Goal: Complete application form

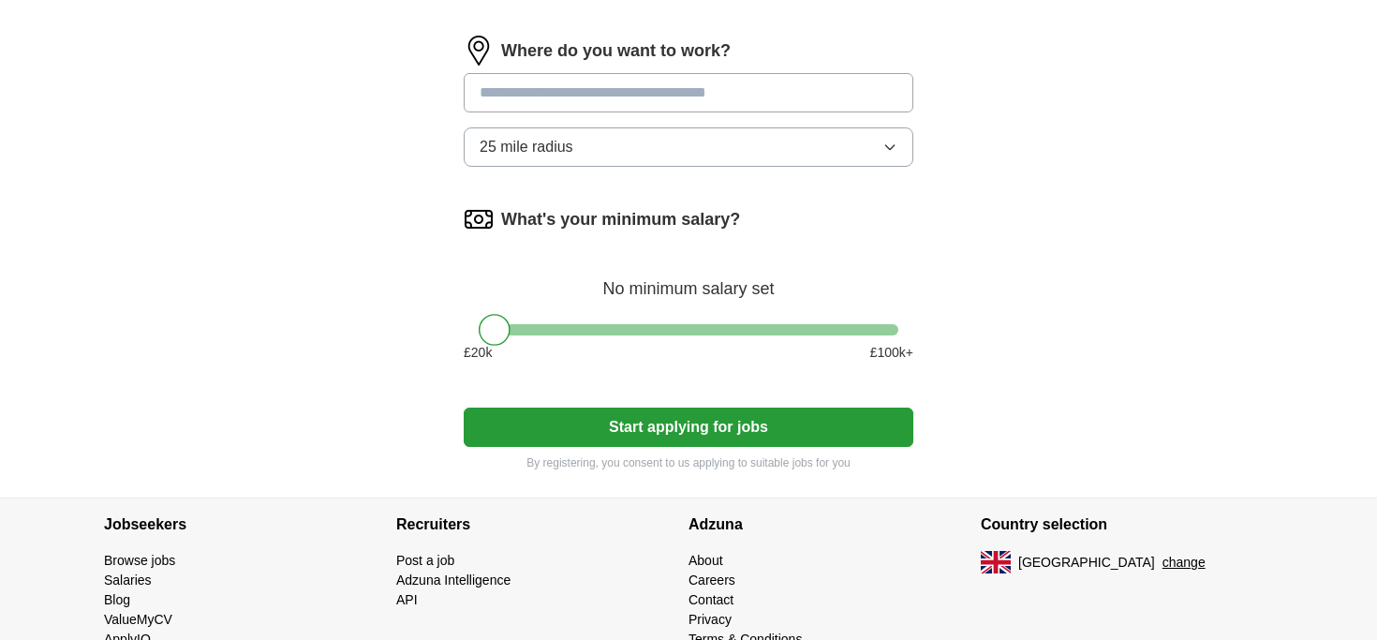
scroll to position [784, 0]
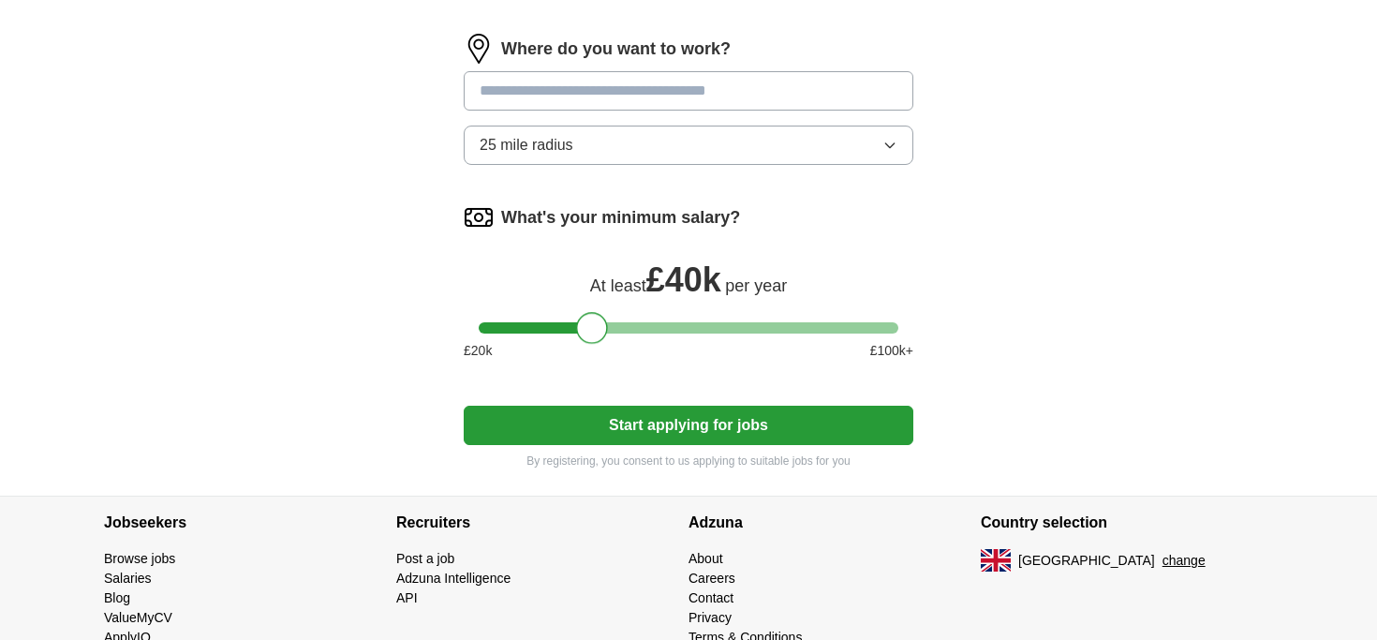
drag, startPoint x: 486, startPoint y: 369, endPoint x: 582, endPoint y: 383, distance: 97.5
click at [582, 344] on div at bounding box center [592, 328] width 32 height 32
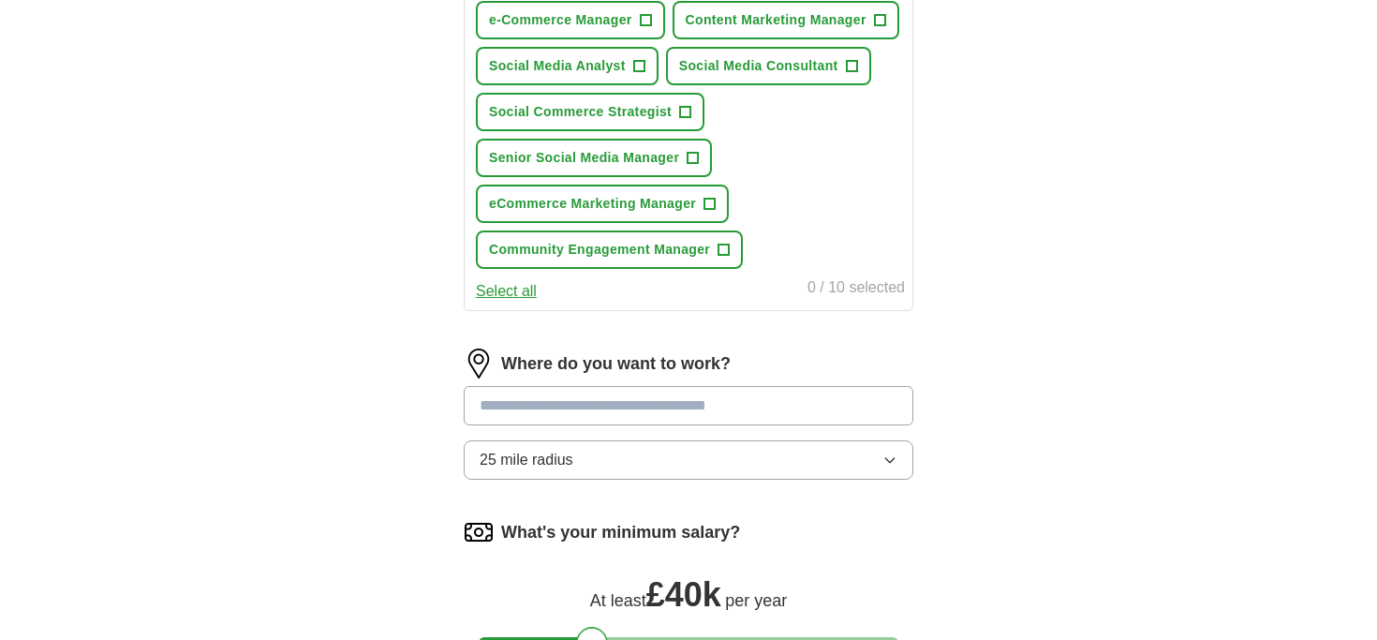
scroll to position [894, 0]
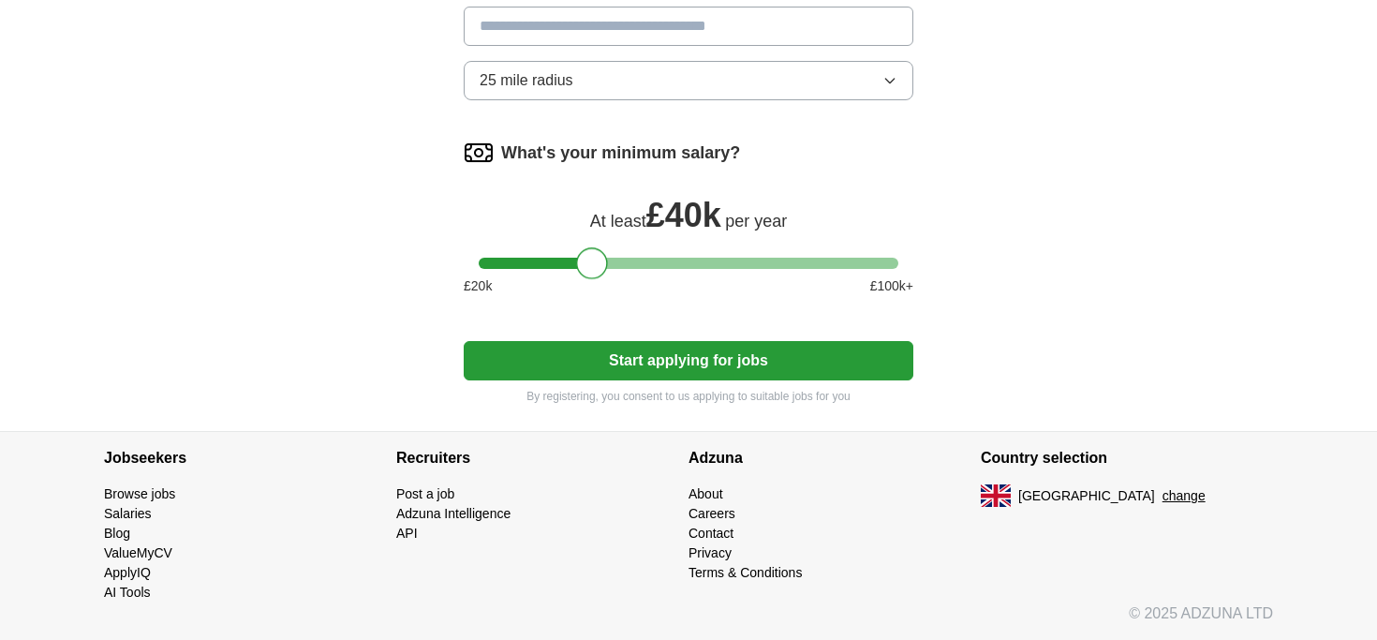
click at [659, 37] on input at bounding box center [688, 26] width 449 height 39
type input "******"
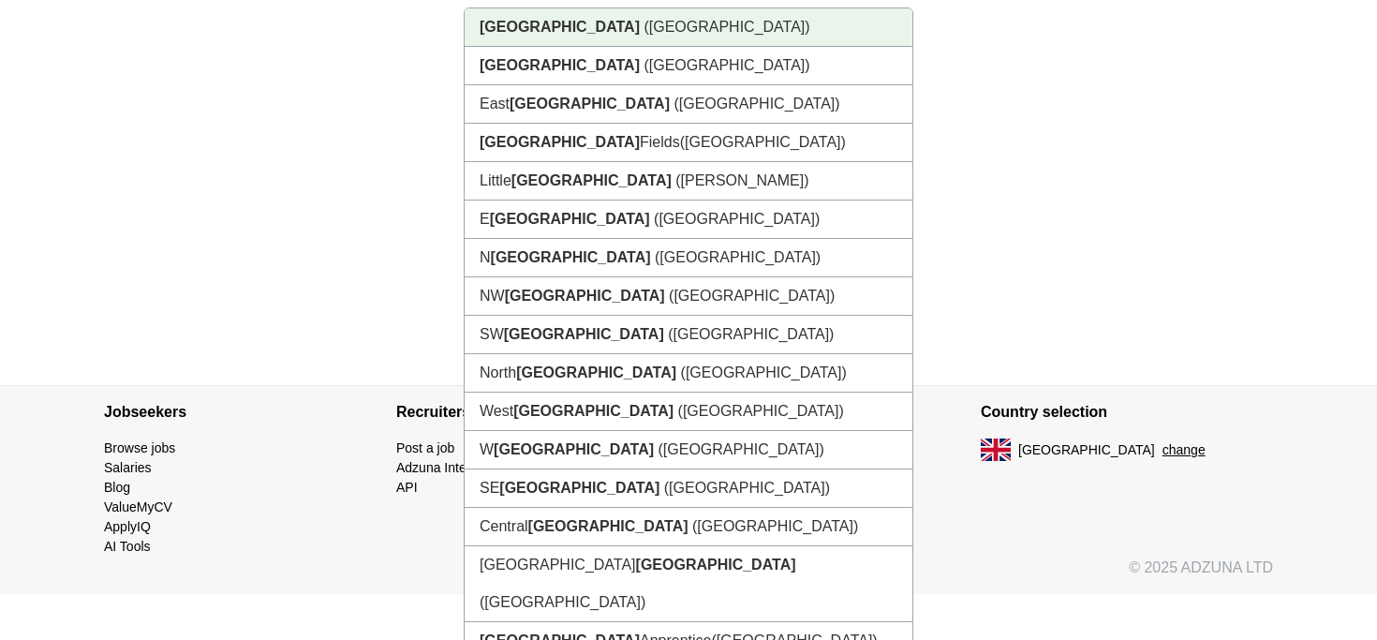
click at [571, 47] on li "[GEOGRAPHIC_DATA] ([GEOGRAPHIC_DATA])" at bounding box center [688, 27] width 448 height 38
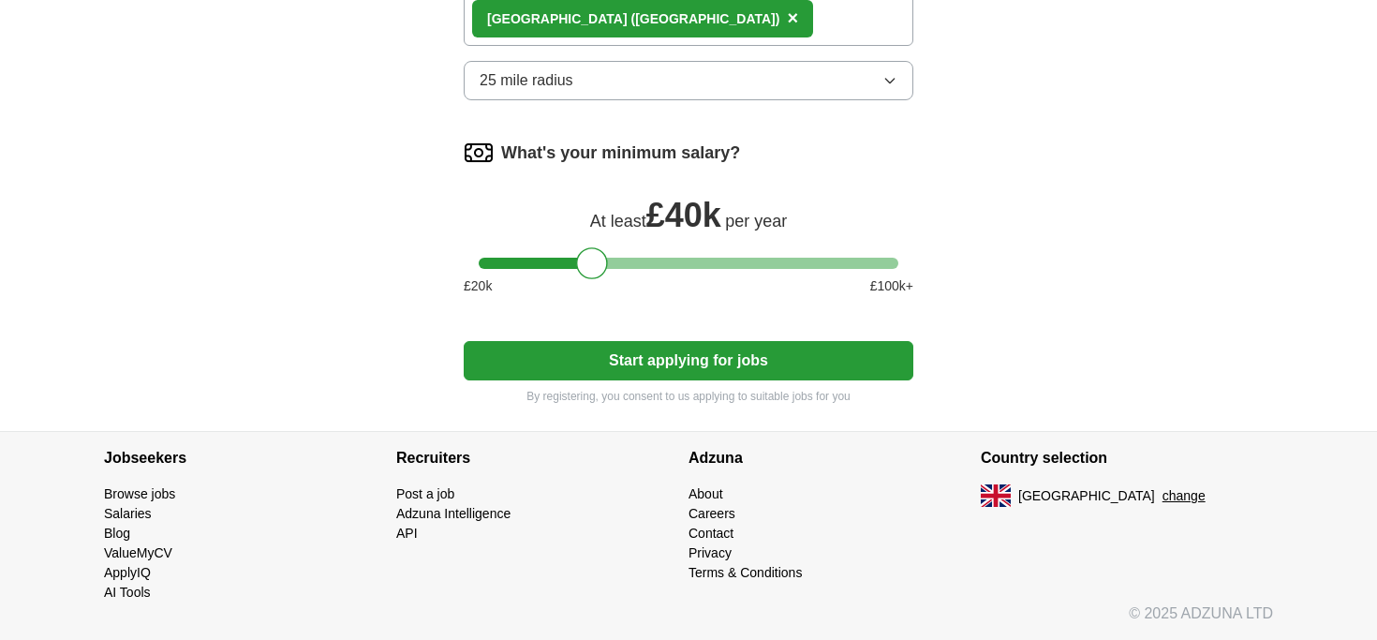
scroll to position [909, 0]
click at [632, 83] on button "25 mile radius" at bounding box center [688, 80] width 449 height 39
click at [673, 356] on button "Start applying for jobs" at bounding box center [688, 360] width 449 height 39
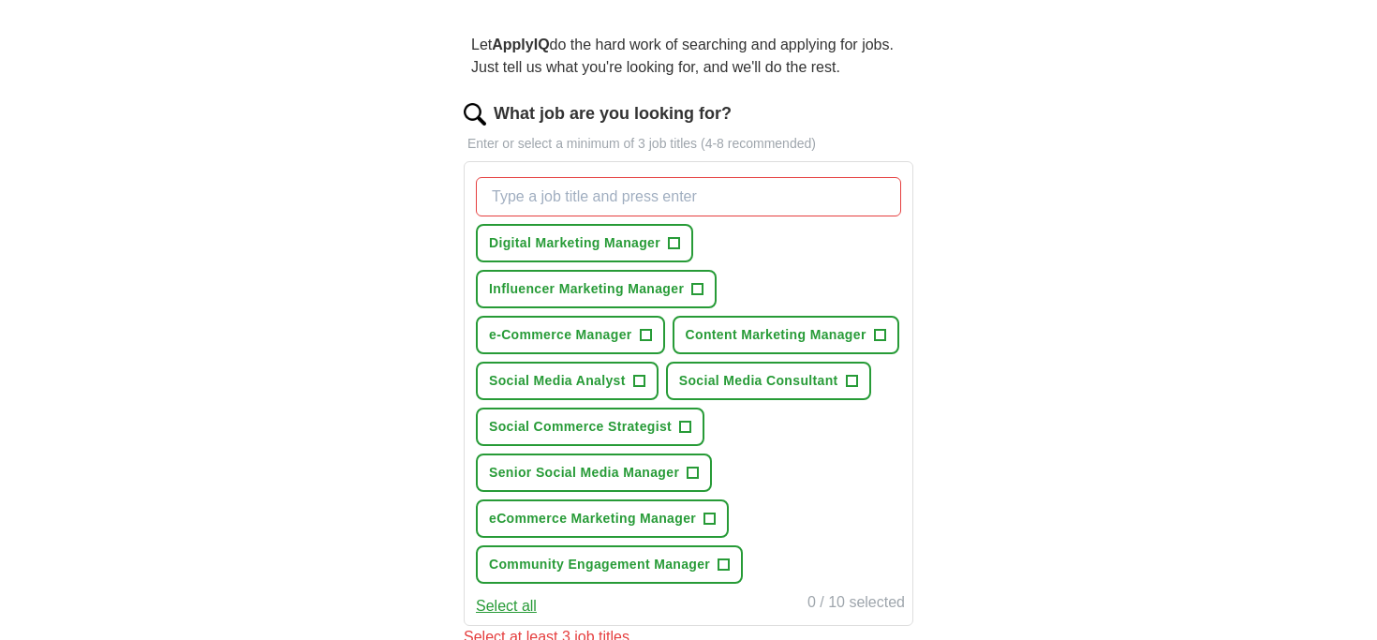
scroll to position [150, 0]
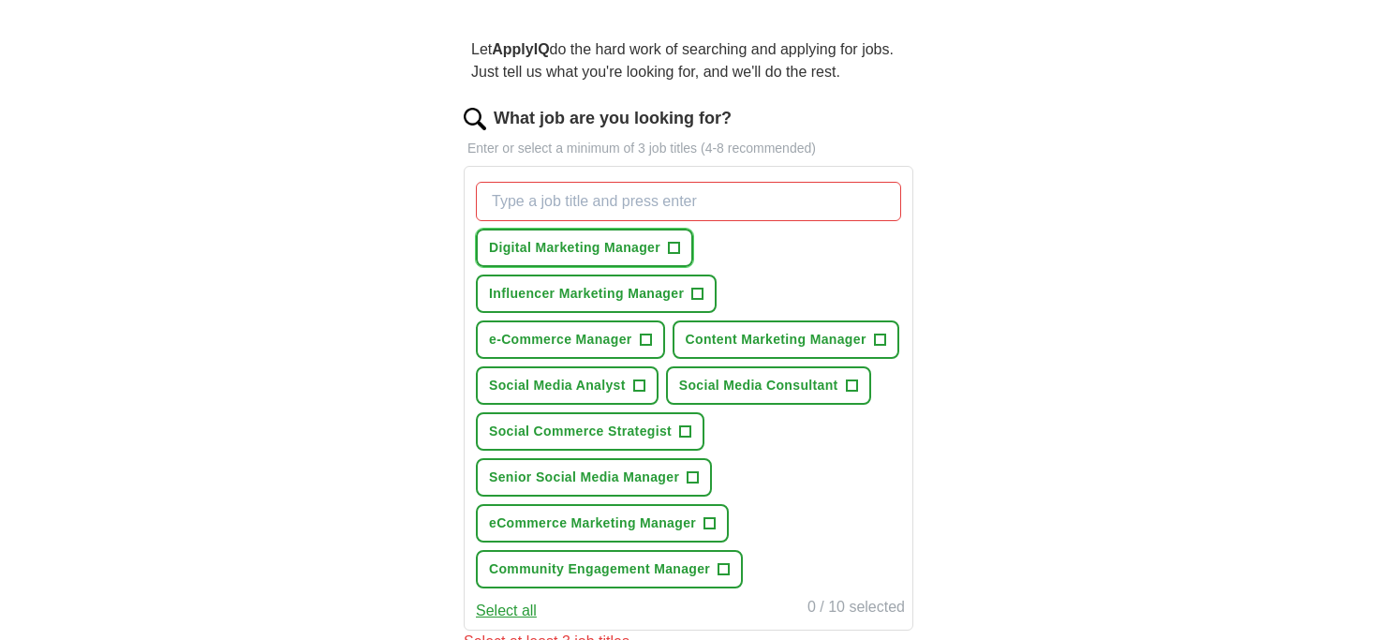
click at [632, 240] on span "Digital Marketing Manager" at bounding box center [574, 248] width 171 height 20
click at [590, 338] on span "e-Commerce Manager" at bounding box center [560, 340] width 143 height 20
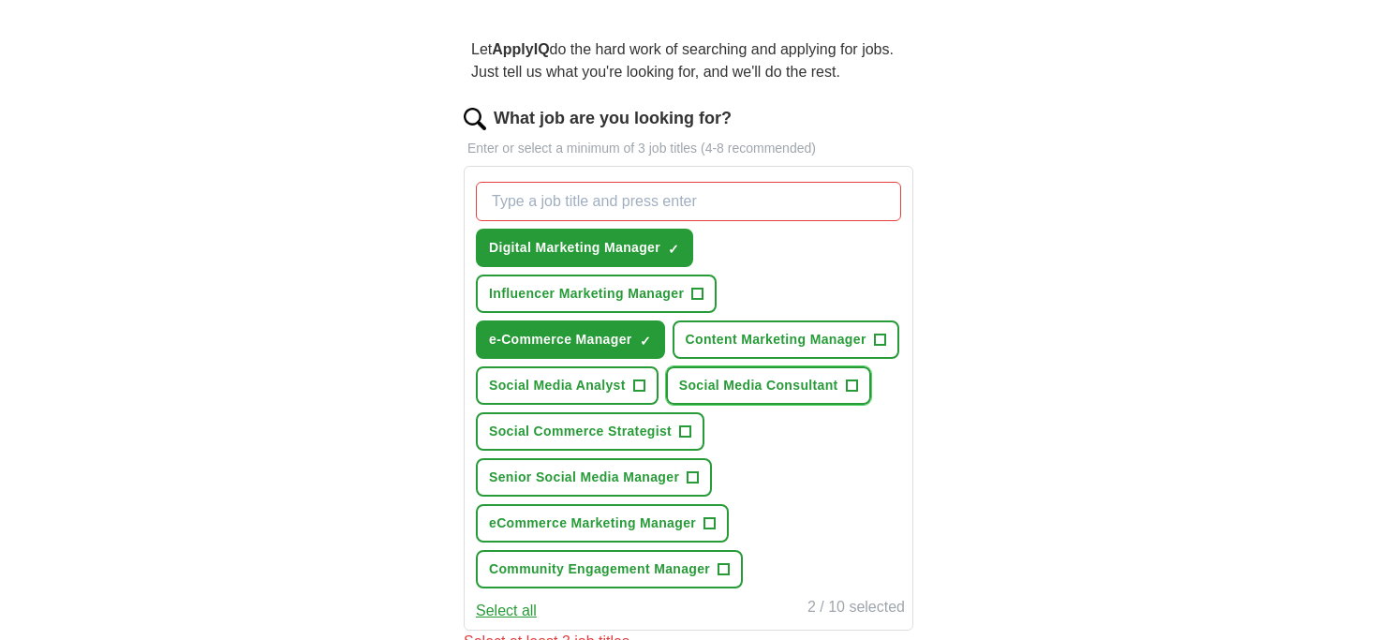
click at [679, 395] on span "Social Media Consultant" at bounding box center [758, 386] width 159 height 20
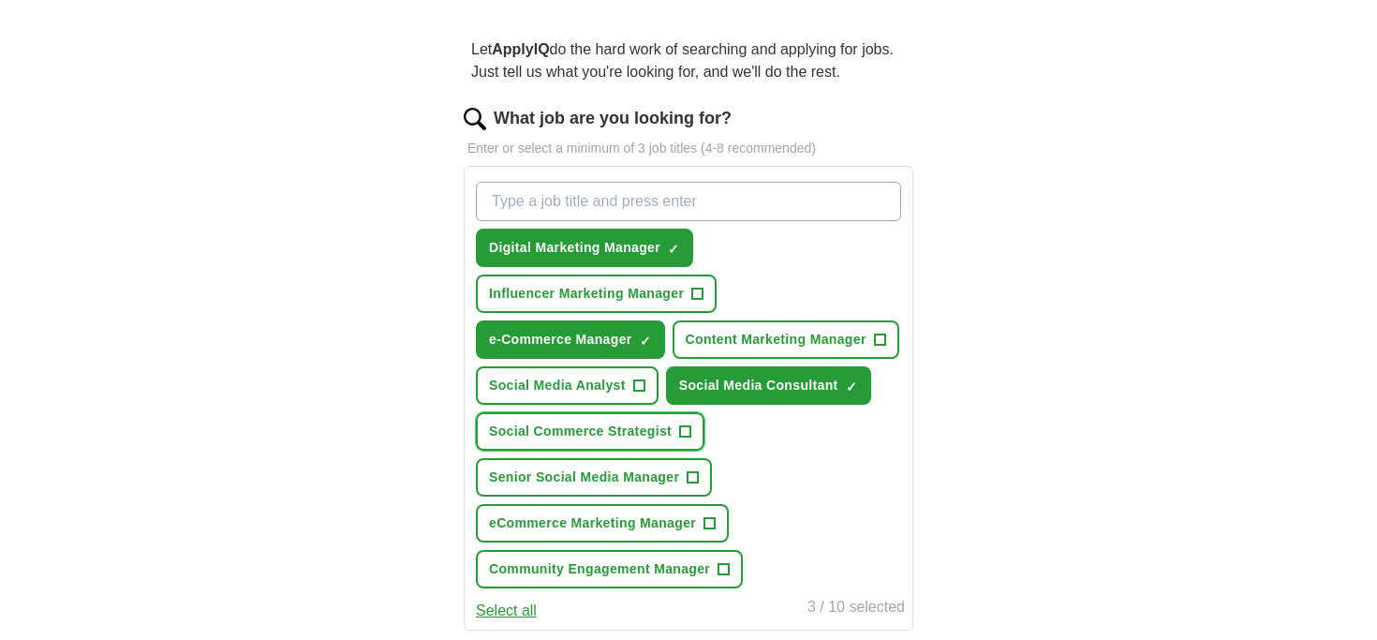
click at [586, 441] on span "Social Commerce Strategist" at bounding box center [580, 431] width 183 height 20
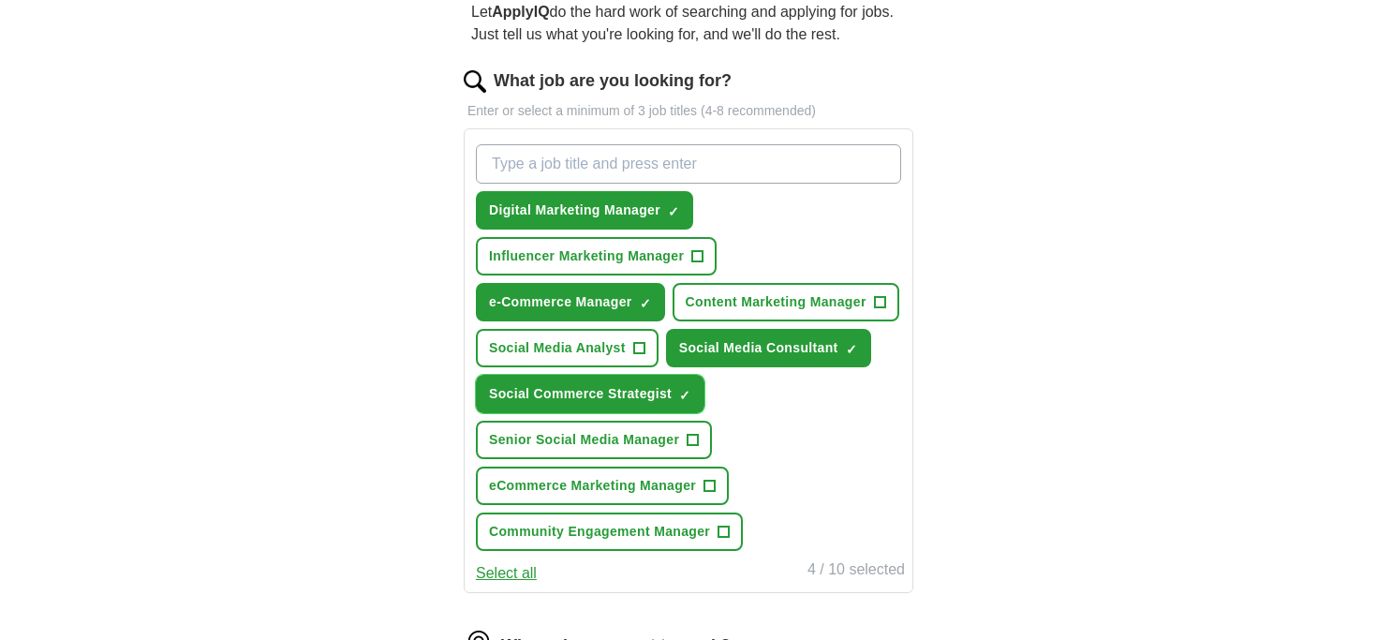
scroll to position [232, 0]
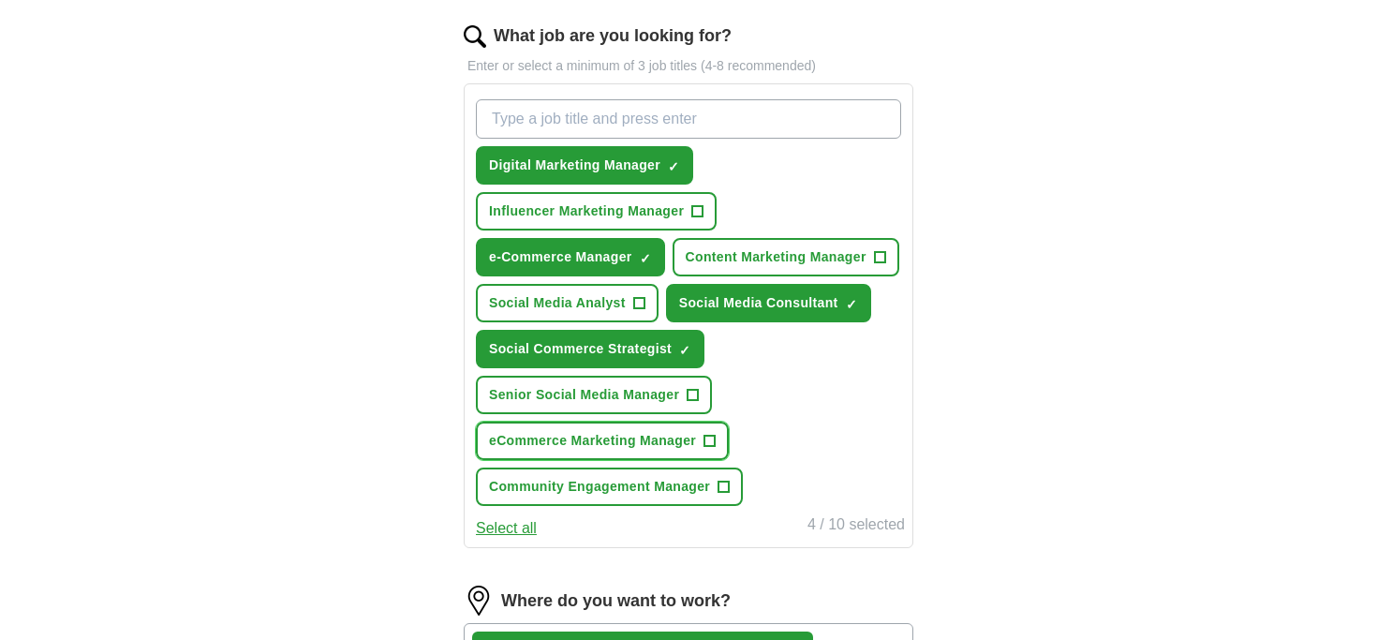
click at [625, 450] on span "eCommerce Marketing Manager" at bounding box center [592, 441] width 207 height 20
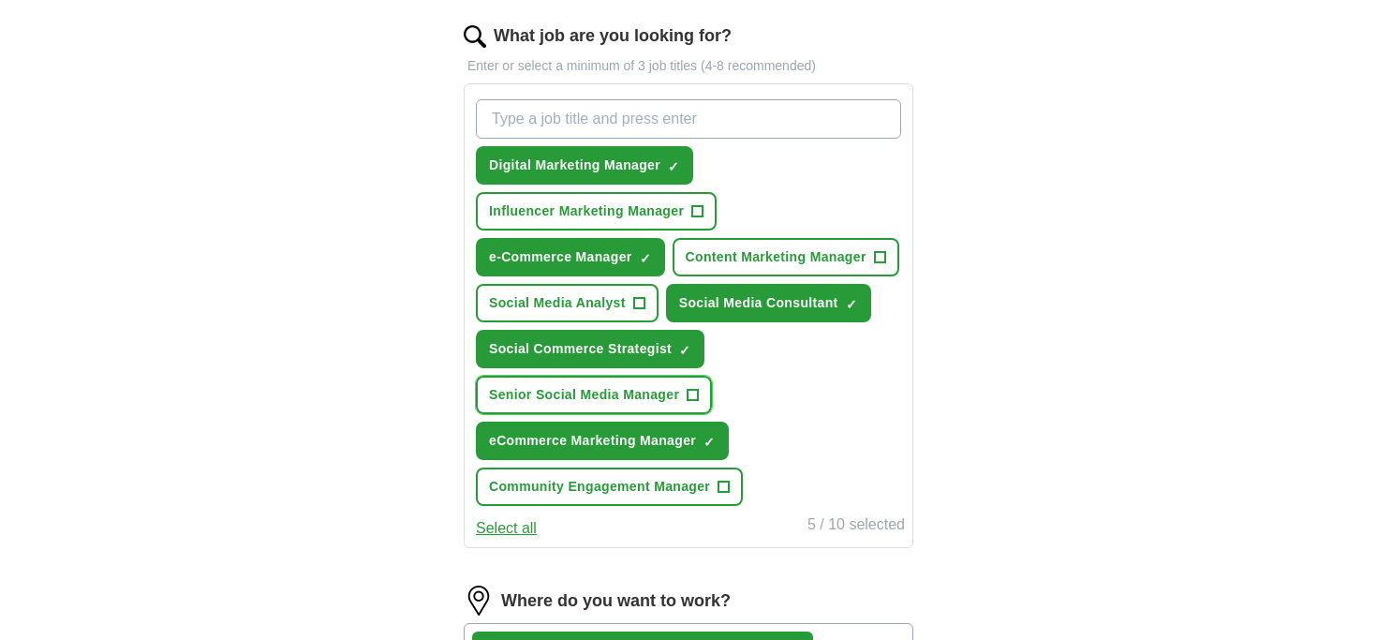
click at [623, 405] on span "Senior Social Media Manager" at bounding box center [584, 395] width 190 height 20
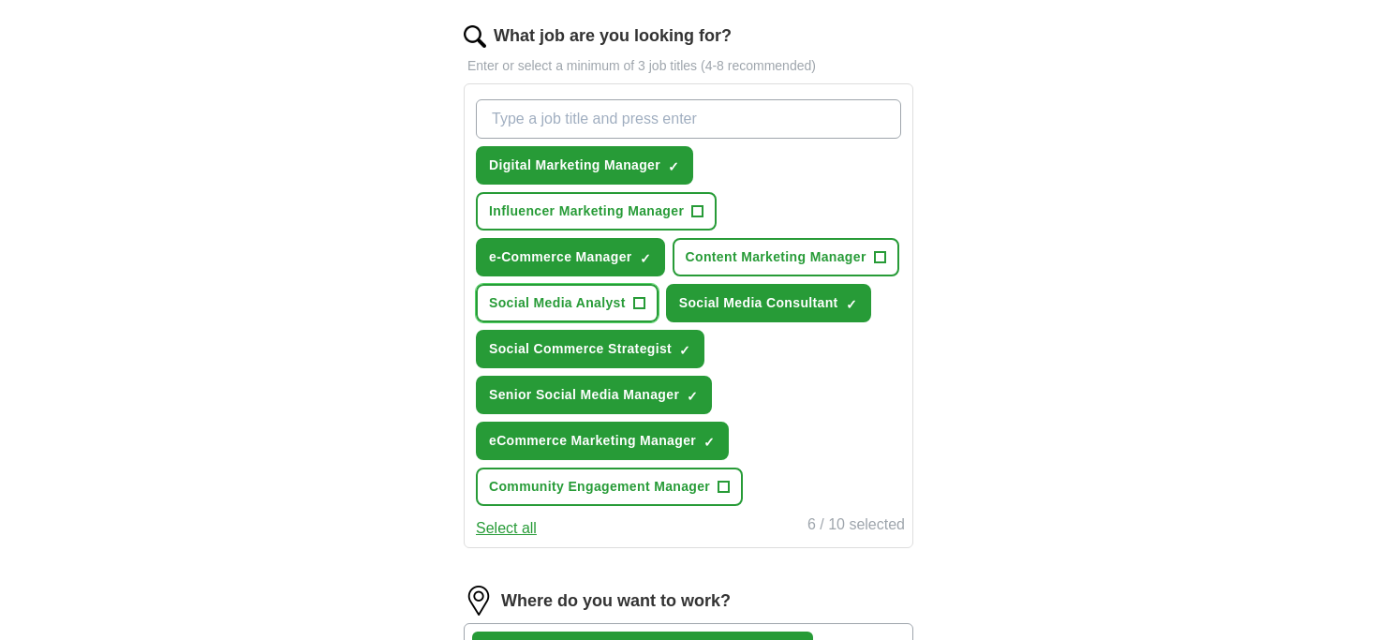
click at [626, 304] on span "Social Media Analyst" at bounding box center [557, 303] width 137 height 20
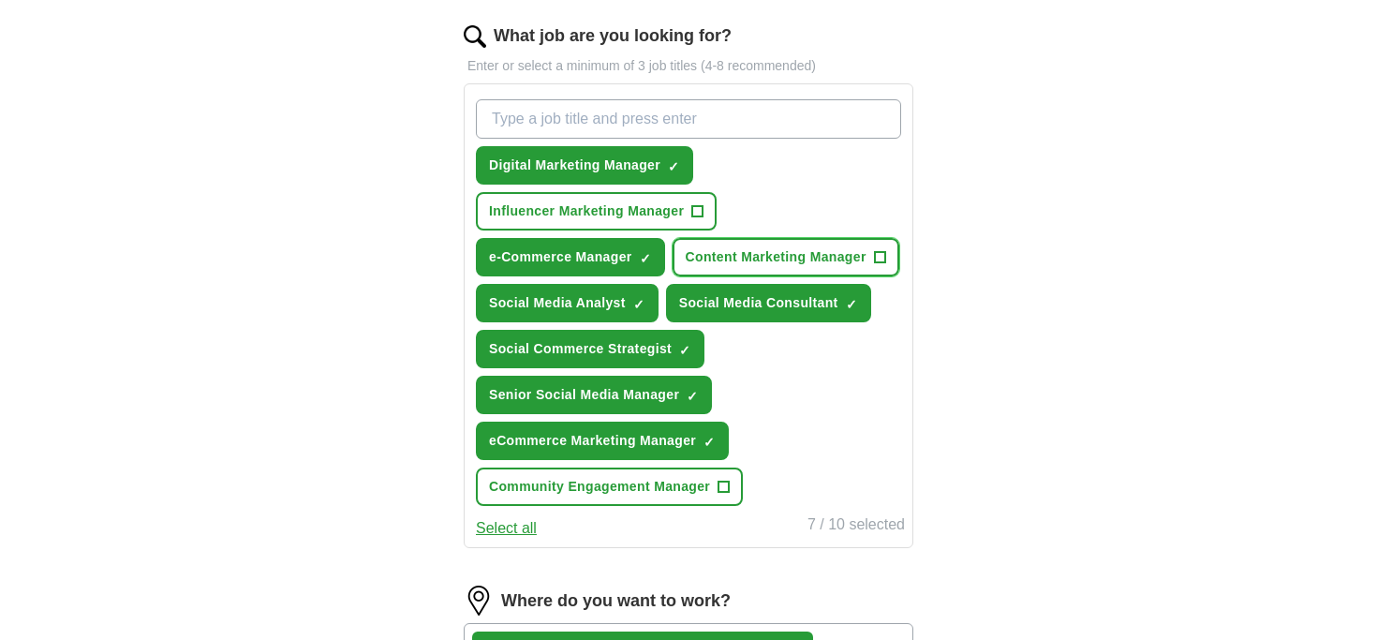
click at [685, 267] on span "Content Marketing Manager" at bounding box center [775, 257] width 181 height 20
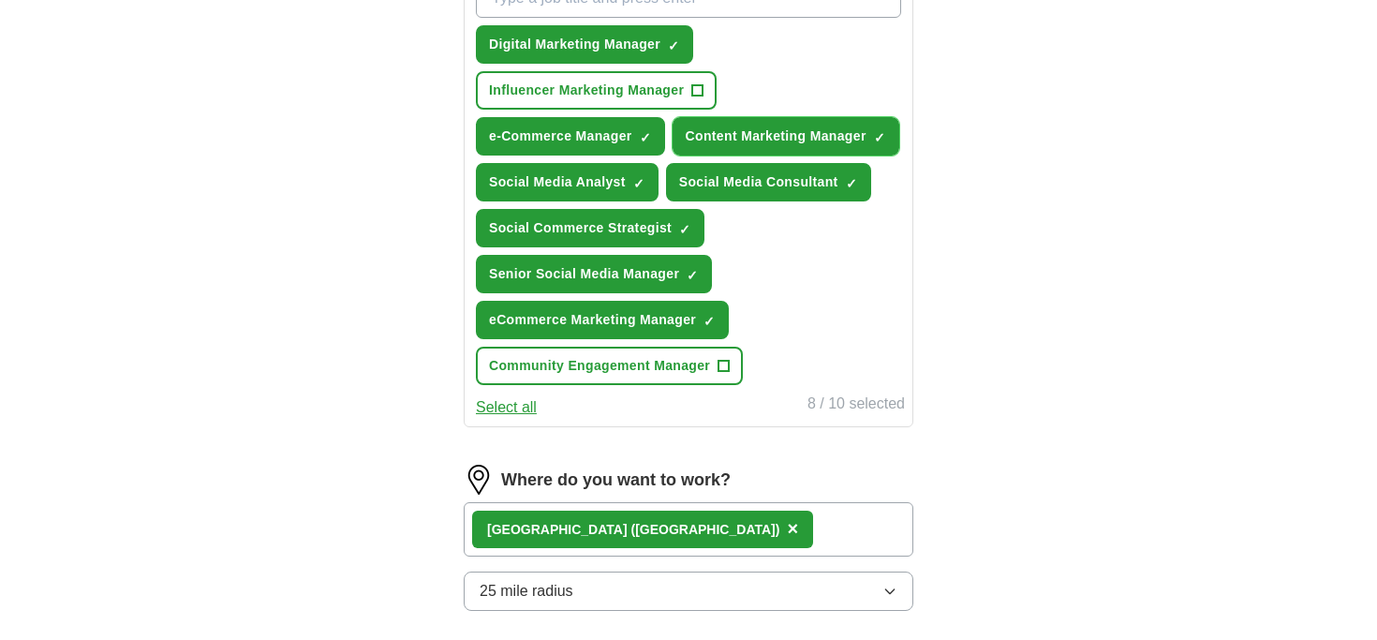
scroll to position [355, 0]
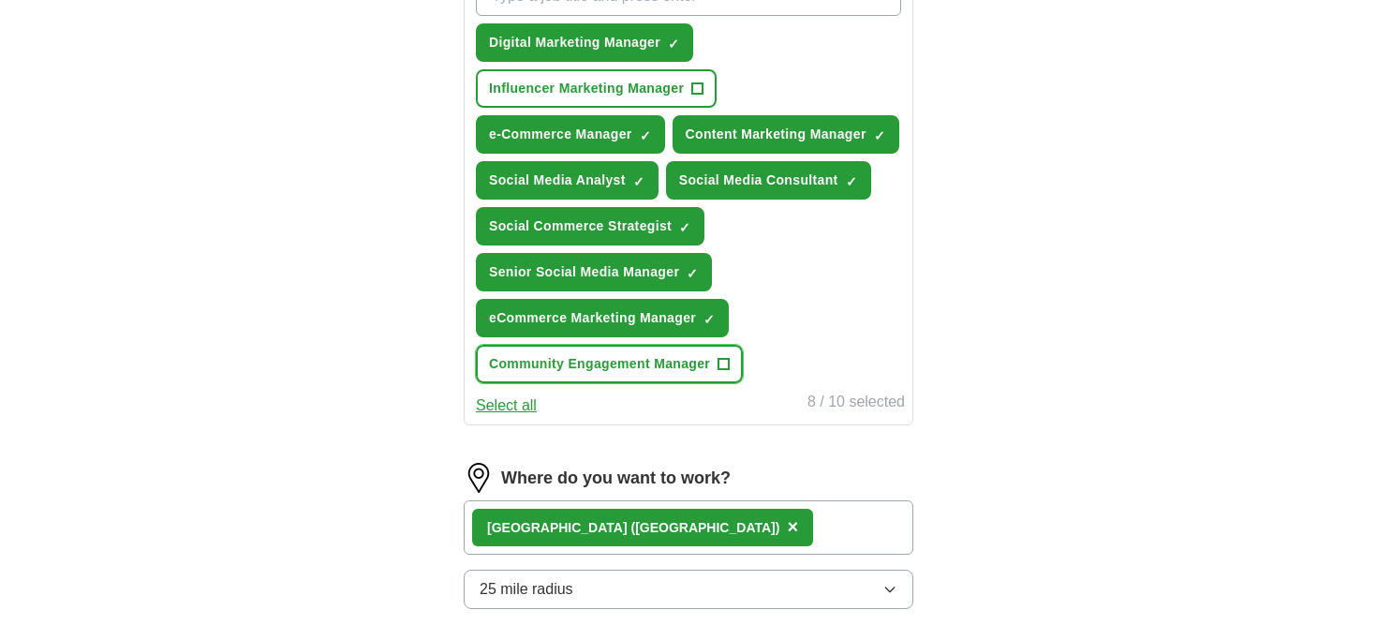
click at [551, 374] on span "Community Engagement Manager" at bounding box center [599, 364] width 221 height 20
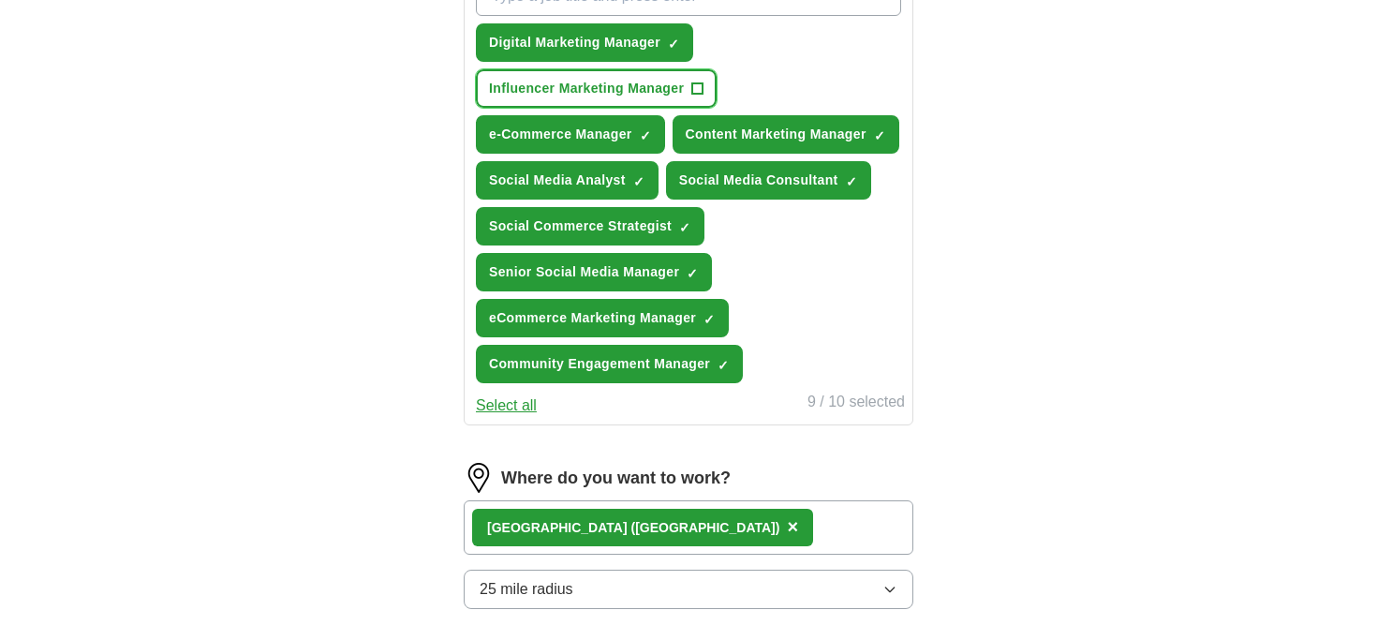
click at [553, 81] on span "Influencer Marketing Manager" at bounding box center [586, 89] width 195 height 20
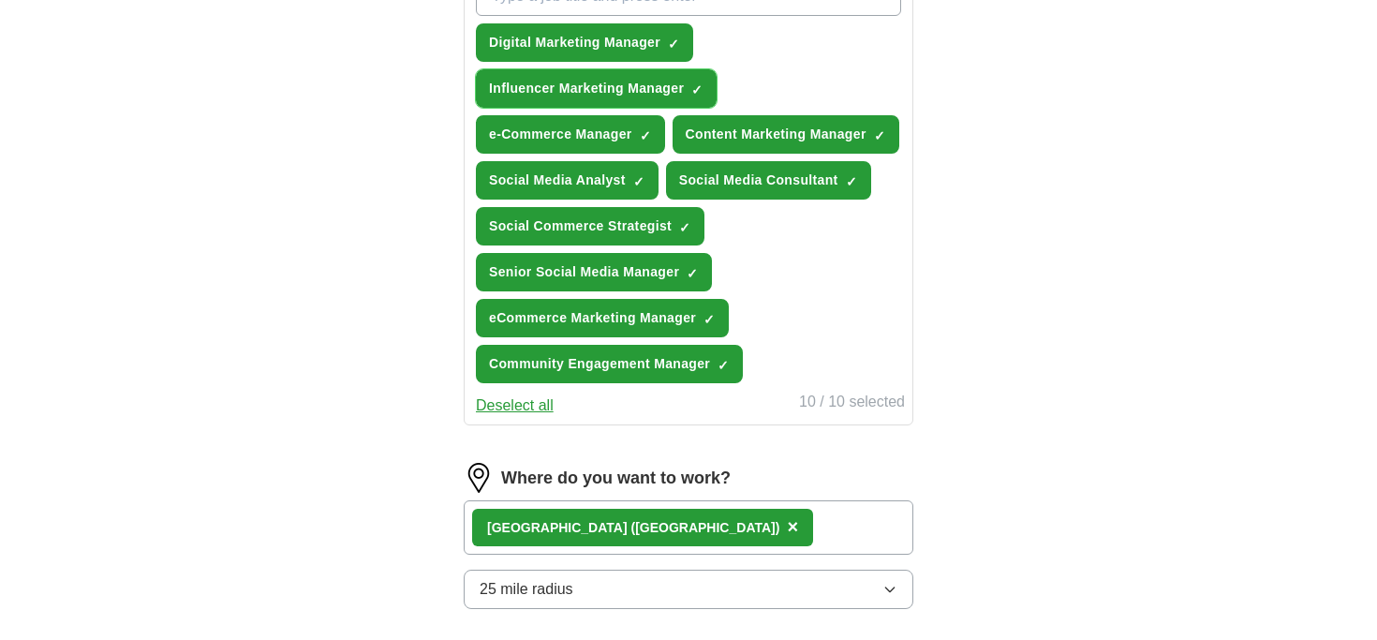
scroll to position [997, 0]
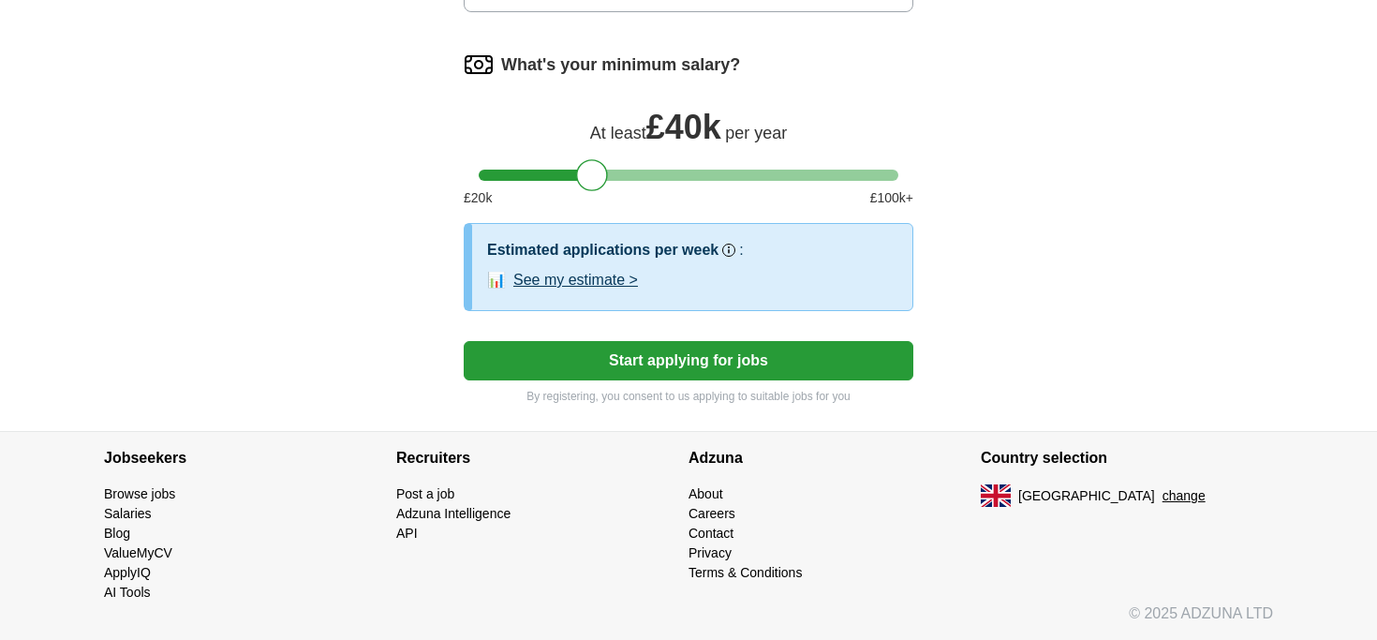
click at [596, 356] on button "Start applying for jobs" at bounding box center [688, 360] width 449 height 39
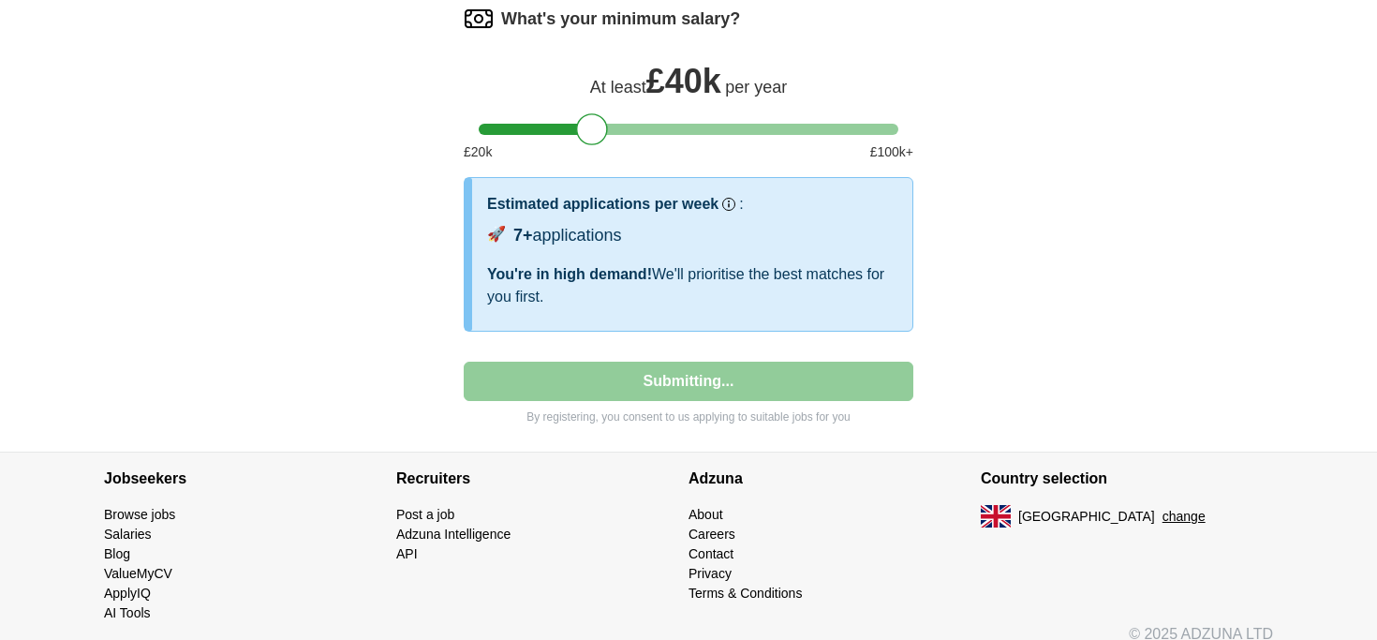
select select "**"
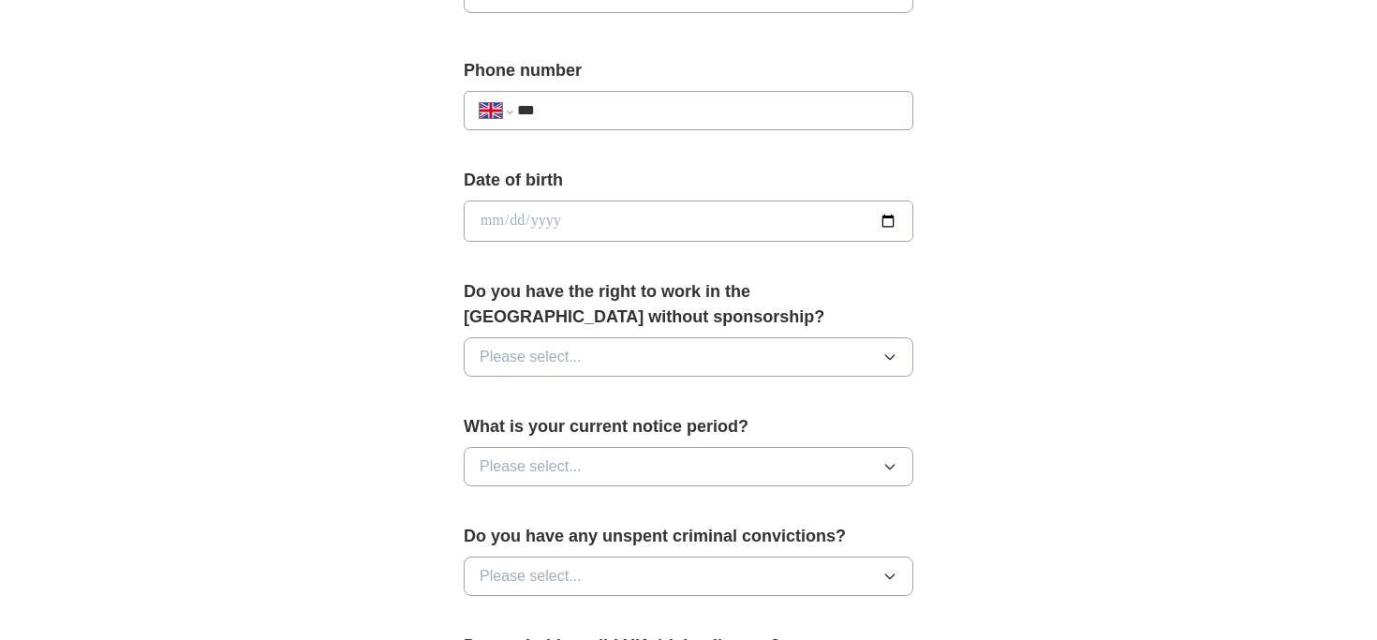
scroll to position [707, 0]
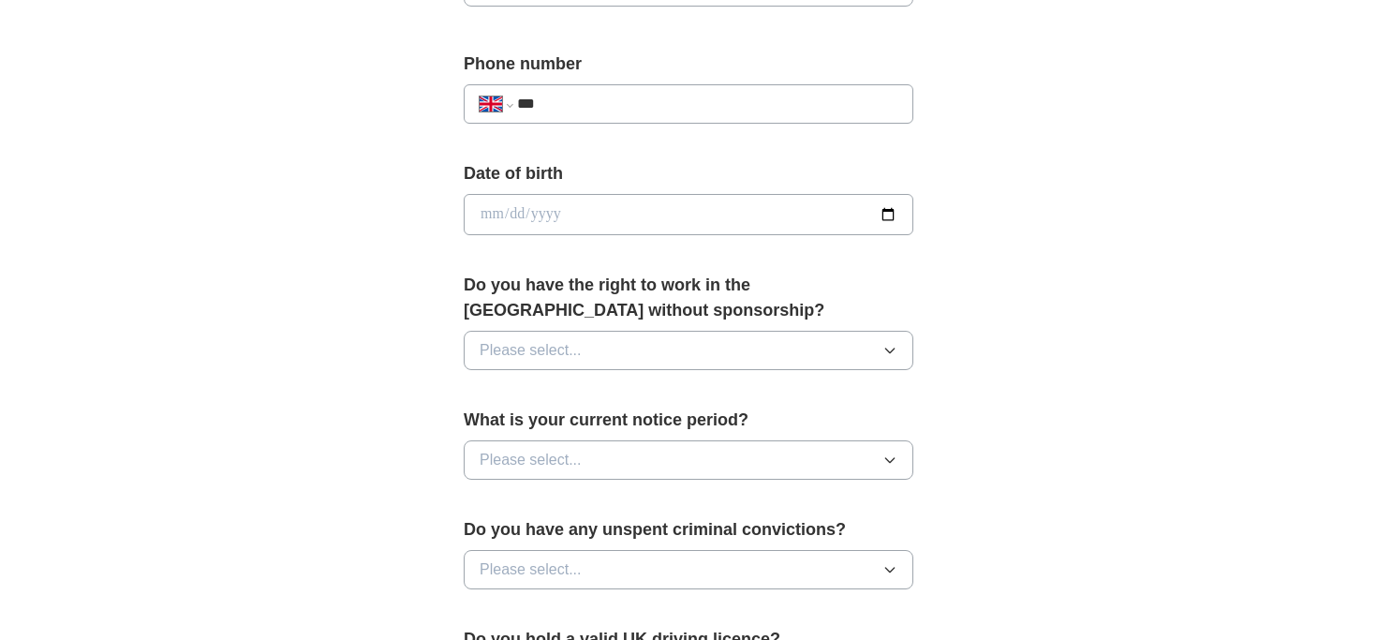
click at [511, 360] on span "Please select..." at bounding box center [530, 350] width 102 height 22
click at [506, 397] on div "Yes" at bounding box center [688, 393] width 418 height 22
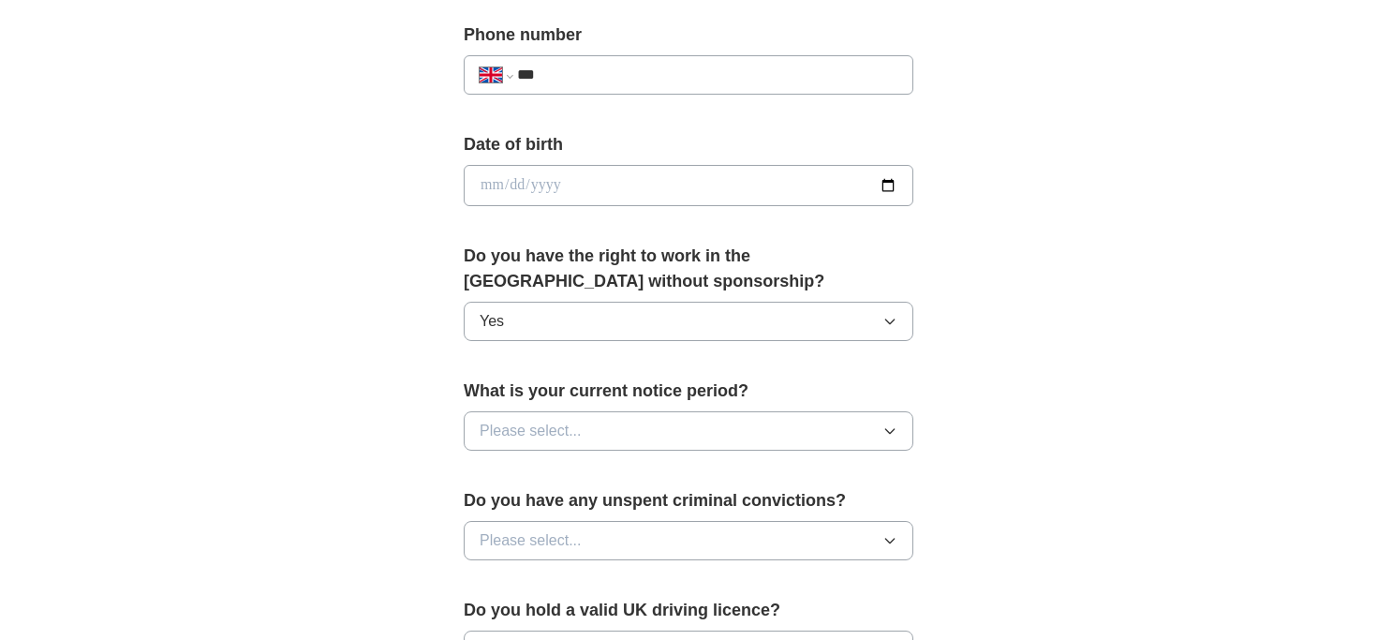
scroll to position [749, 0]
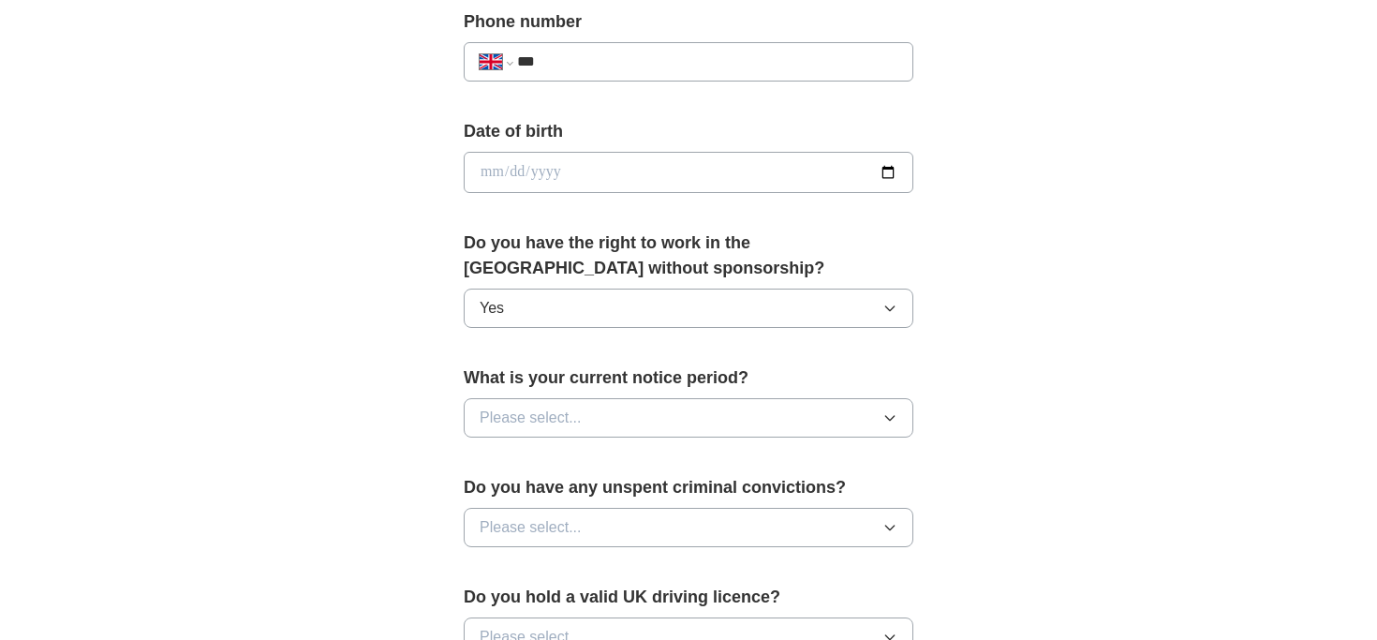
click at [506, 434] on button "Please select..." at bounding box center [688, 417] width 449 height 39
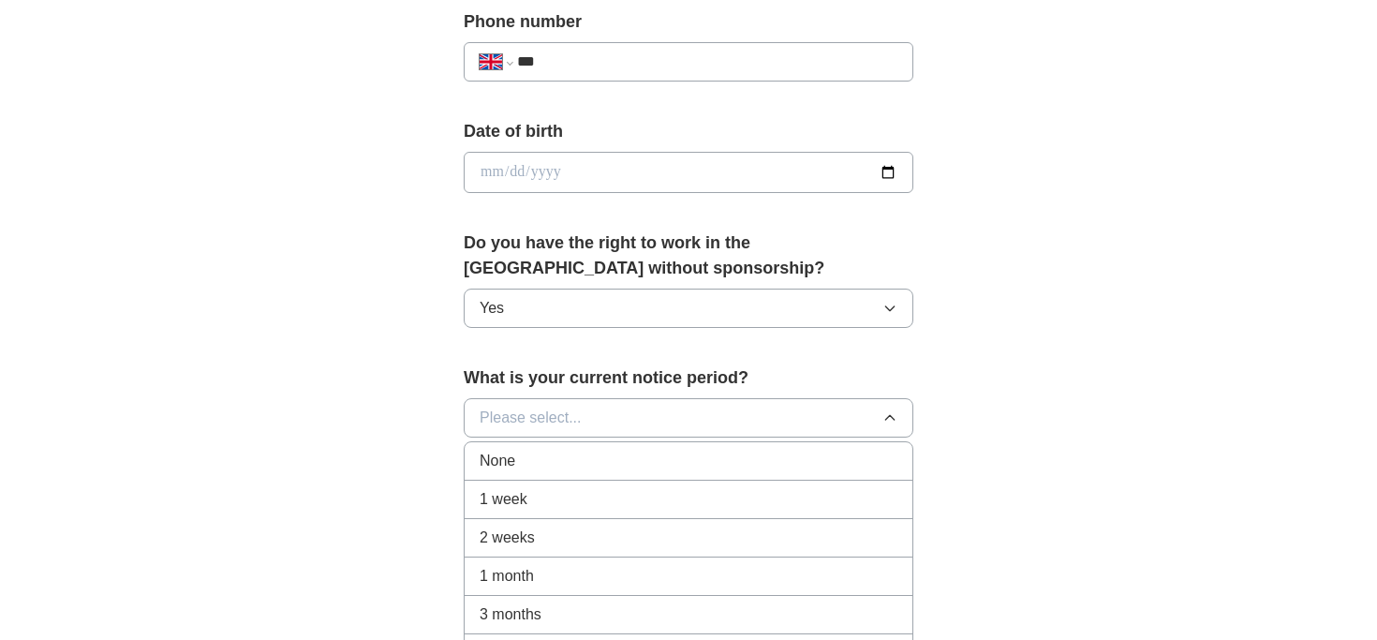
click at [519, 458] on div "None" at bounding box center [688, 460] width 418 height 22
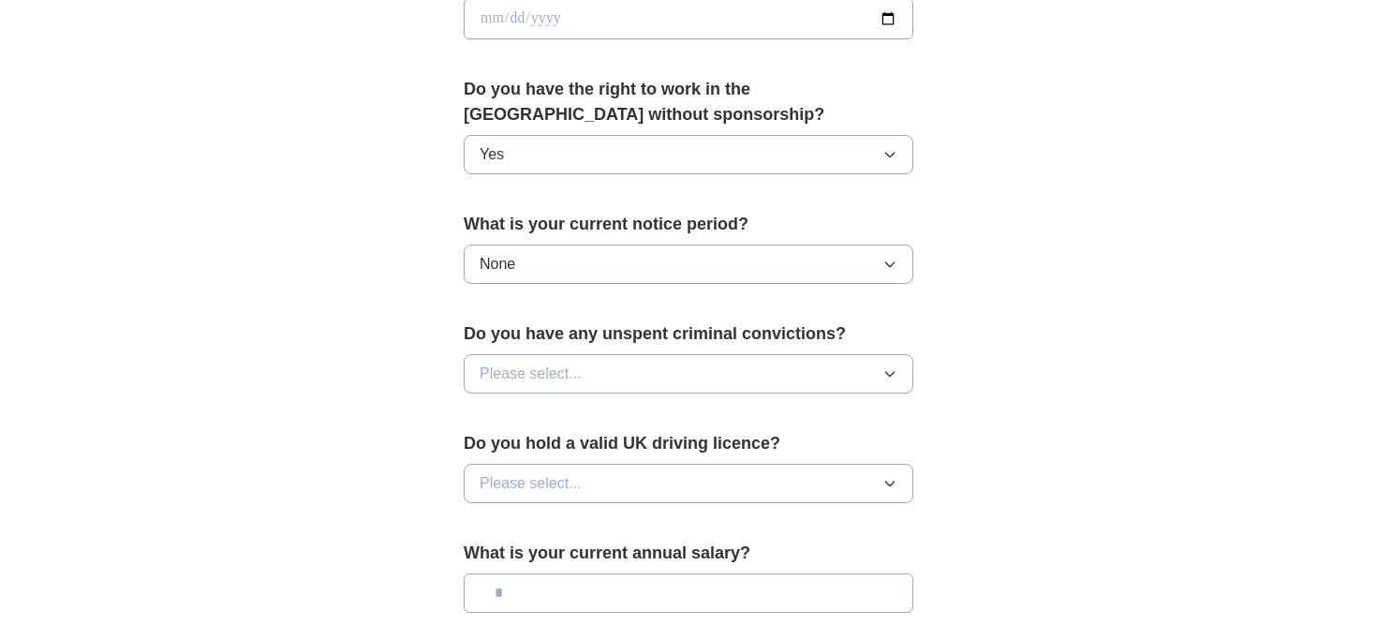
scroll to position [920, 0]
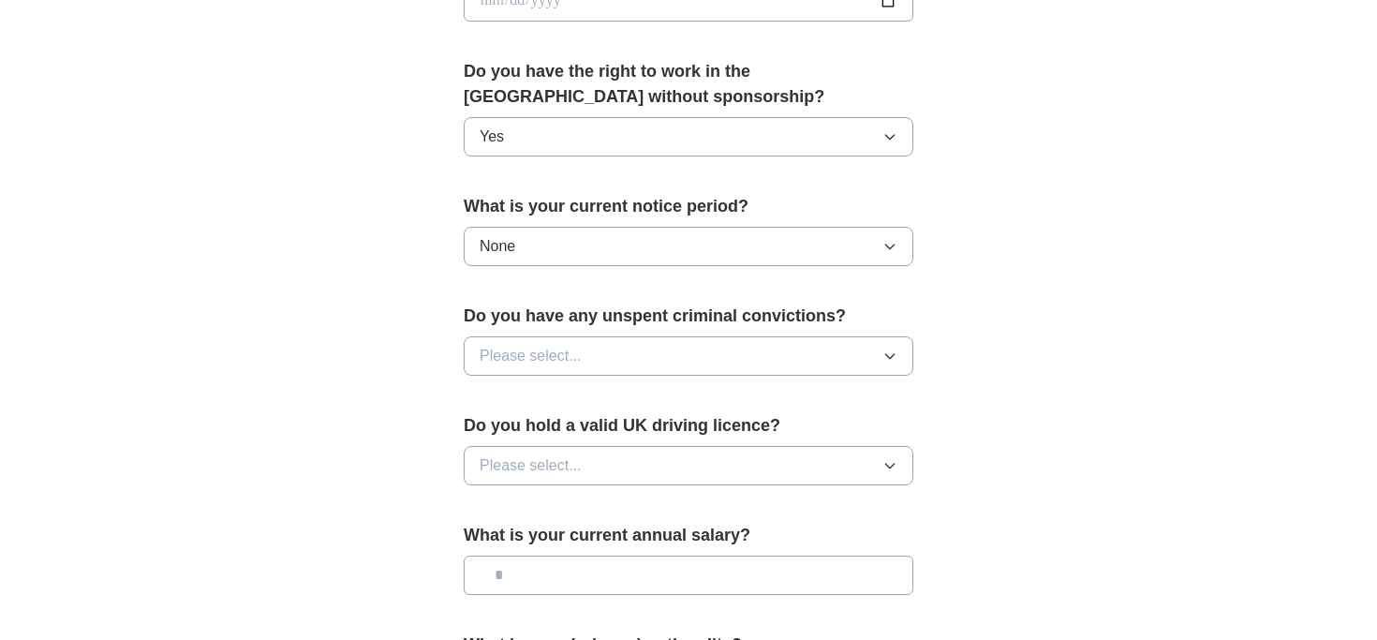
click at [581, 363] on button "Please select..." at bounding box center [688, 355] width 449 height 39
click at [527, 437] on div "No" at bounding box center [688, 437] width 418 height 22
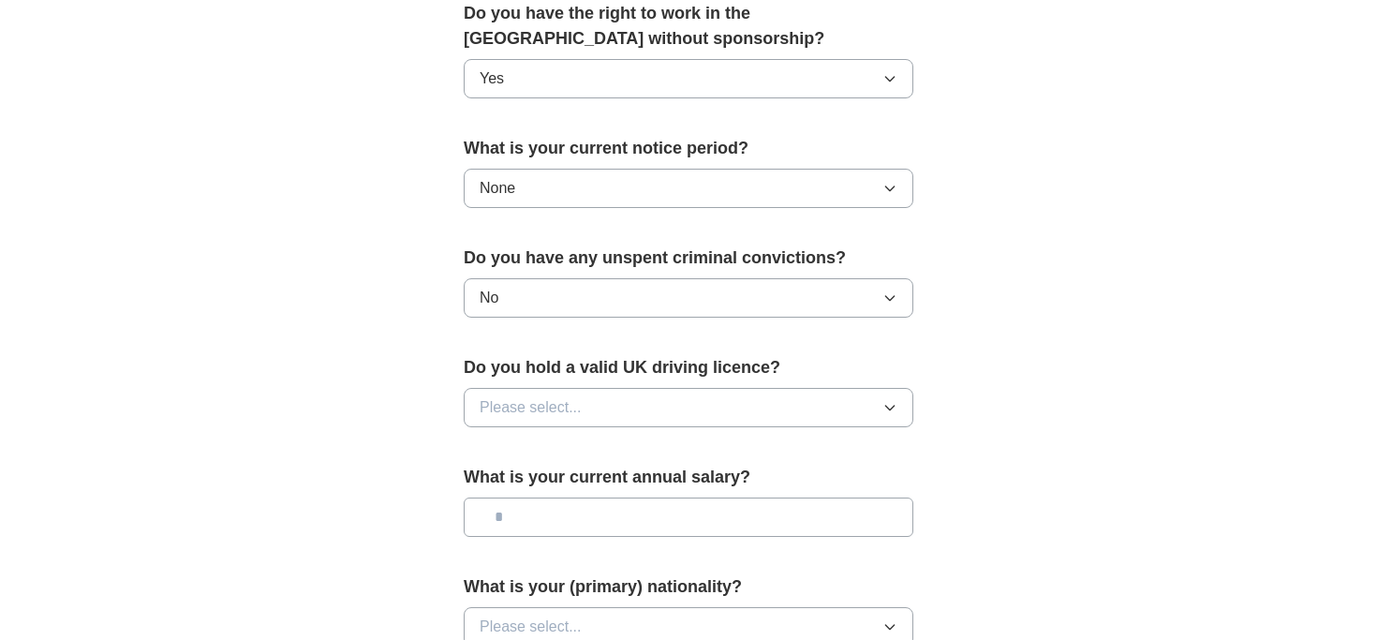
scroll to position [996, 0]
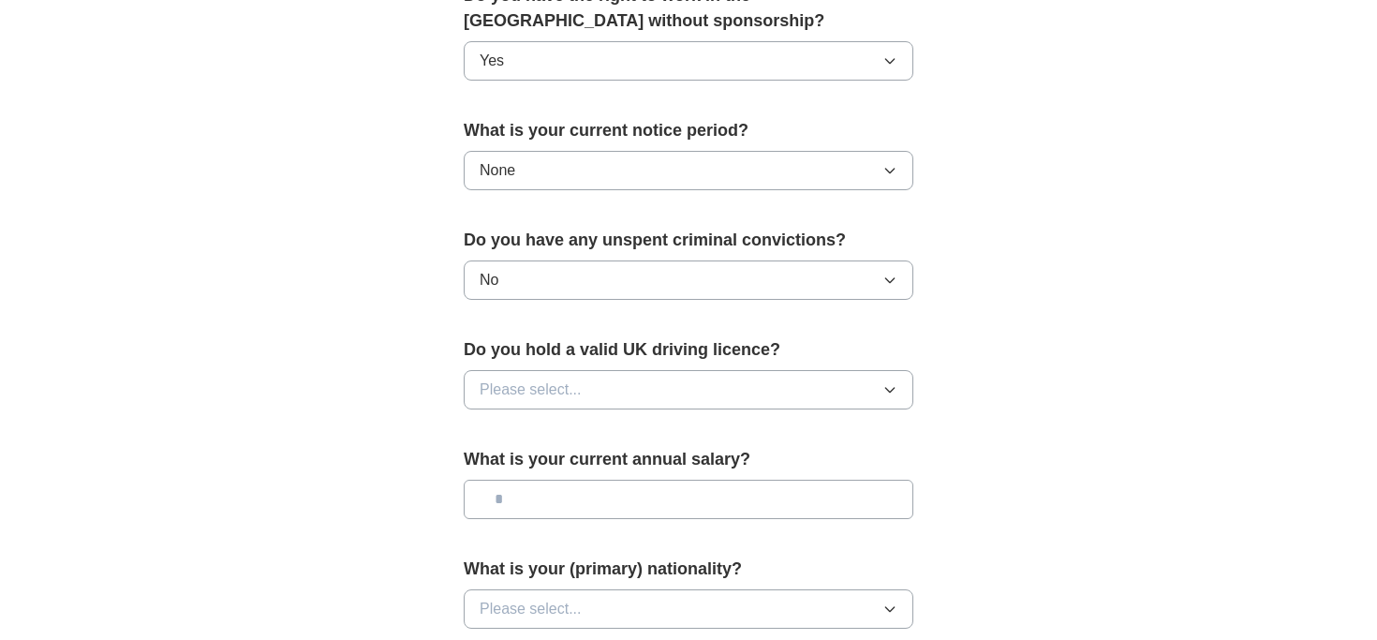
click at [519, 390] on span "Please select..." at bounding box center [530, 389] width 102 height 22
click at [508, 434] on div "Yes" at bounding box center [688, 432] width 418 height 22
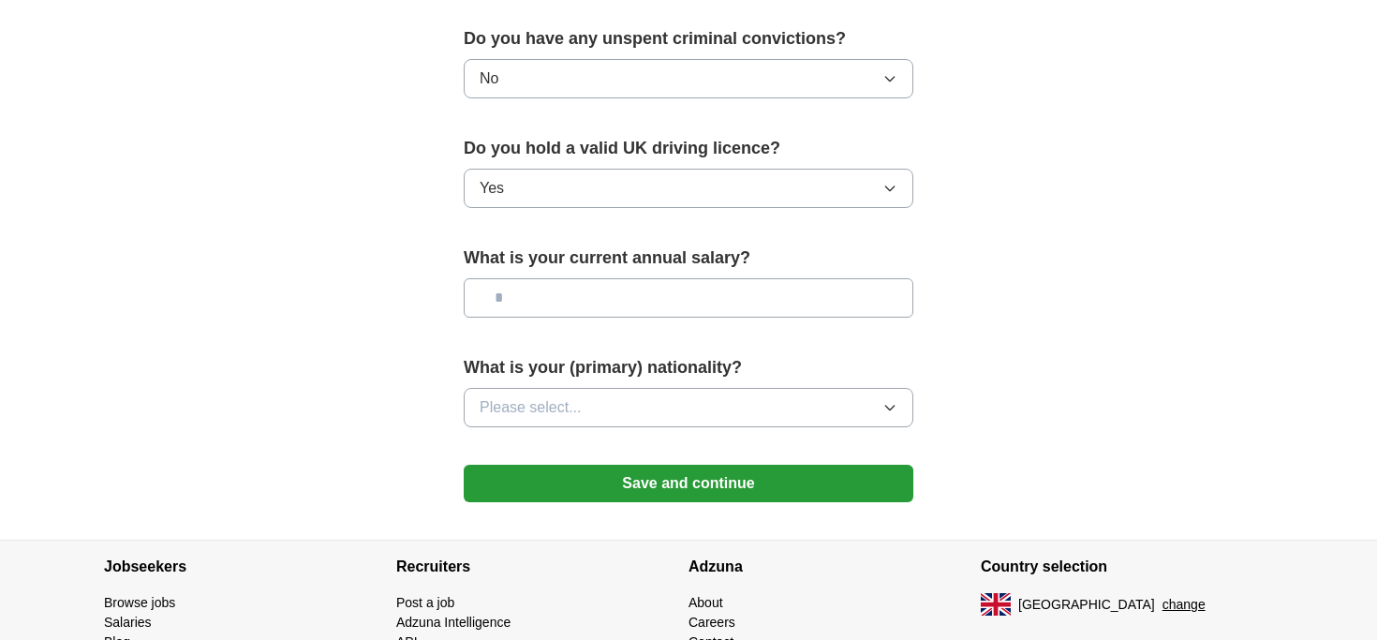
scroll to position [1227, 0]
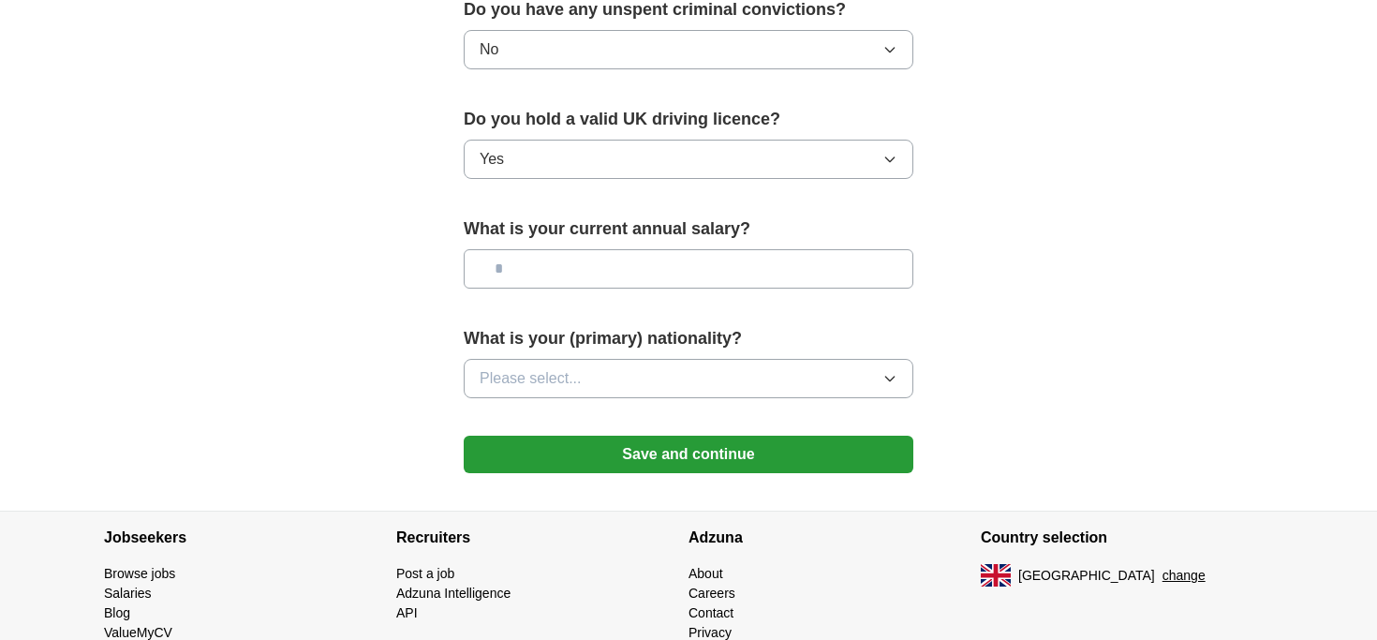
click at [516, 267] on input "text" at bounding box center [688, 268] width 449 height 39
type input "*******"
click at [662, 383] on button "Please select..." at bounding box center [688, 378] width 449 height 39
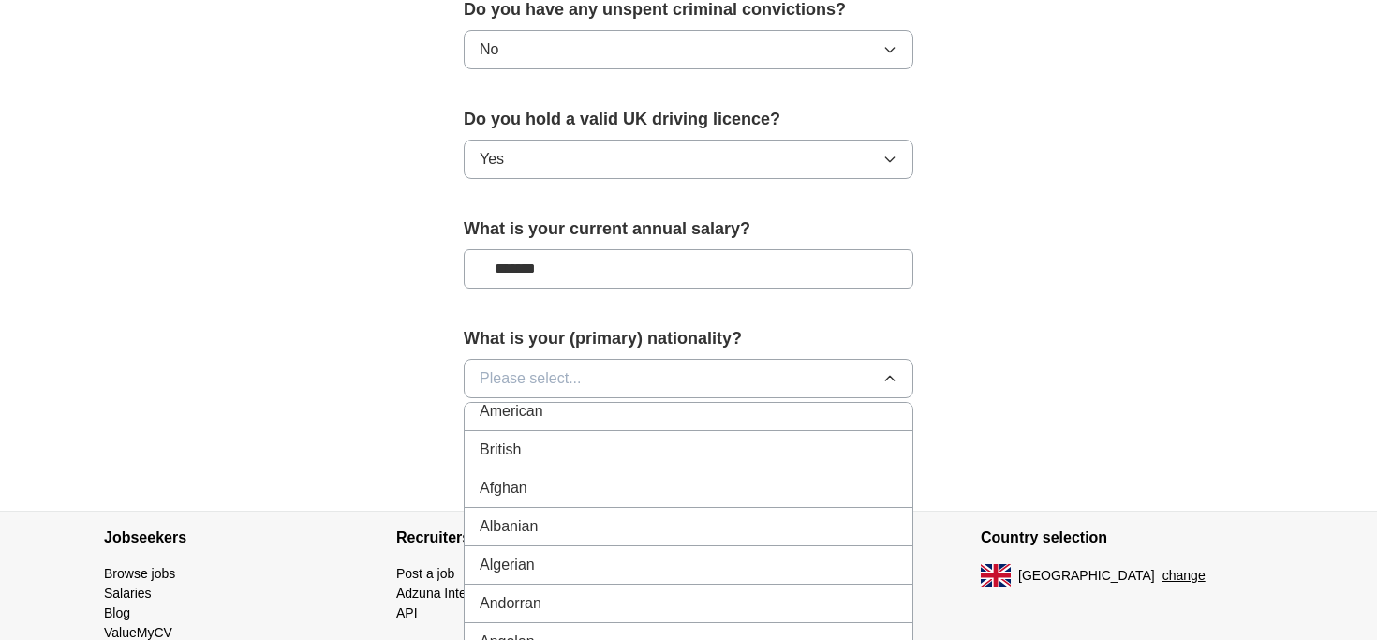
scroll to position [0, 0]
click at [582, 458] on div "British" at bounding box center [688, 460] width 418 height 22
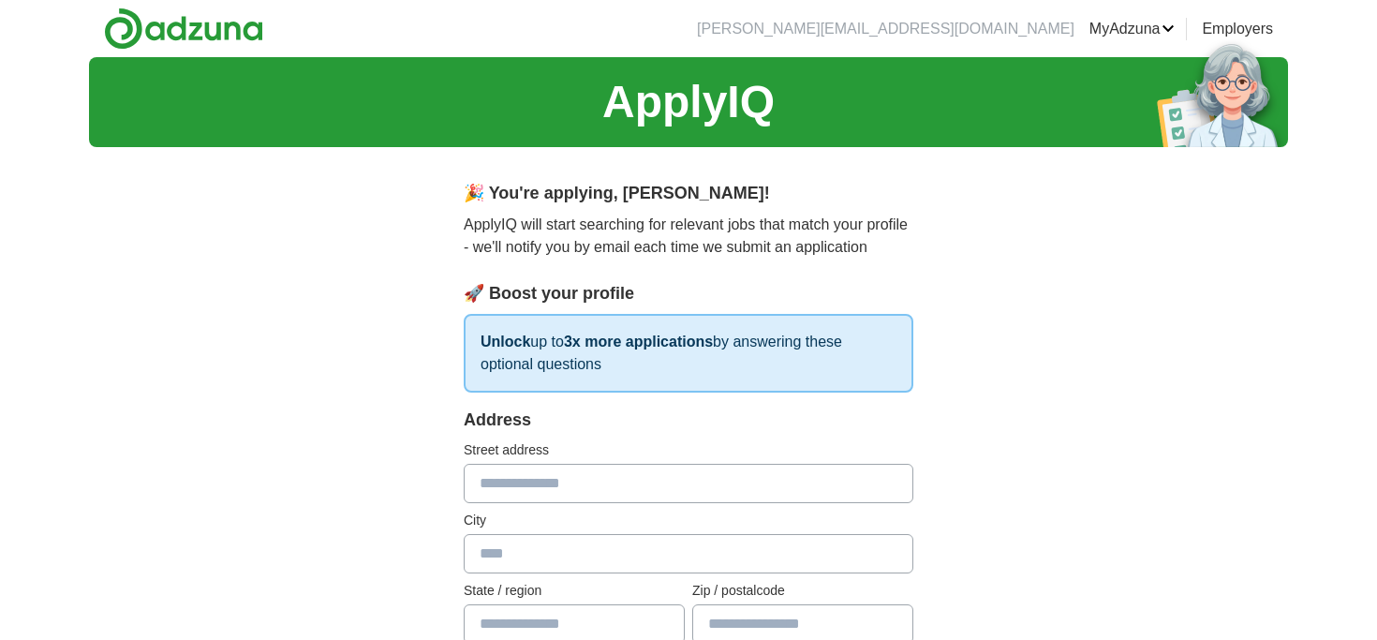
scroll to position [74, 0]
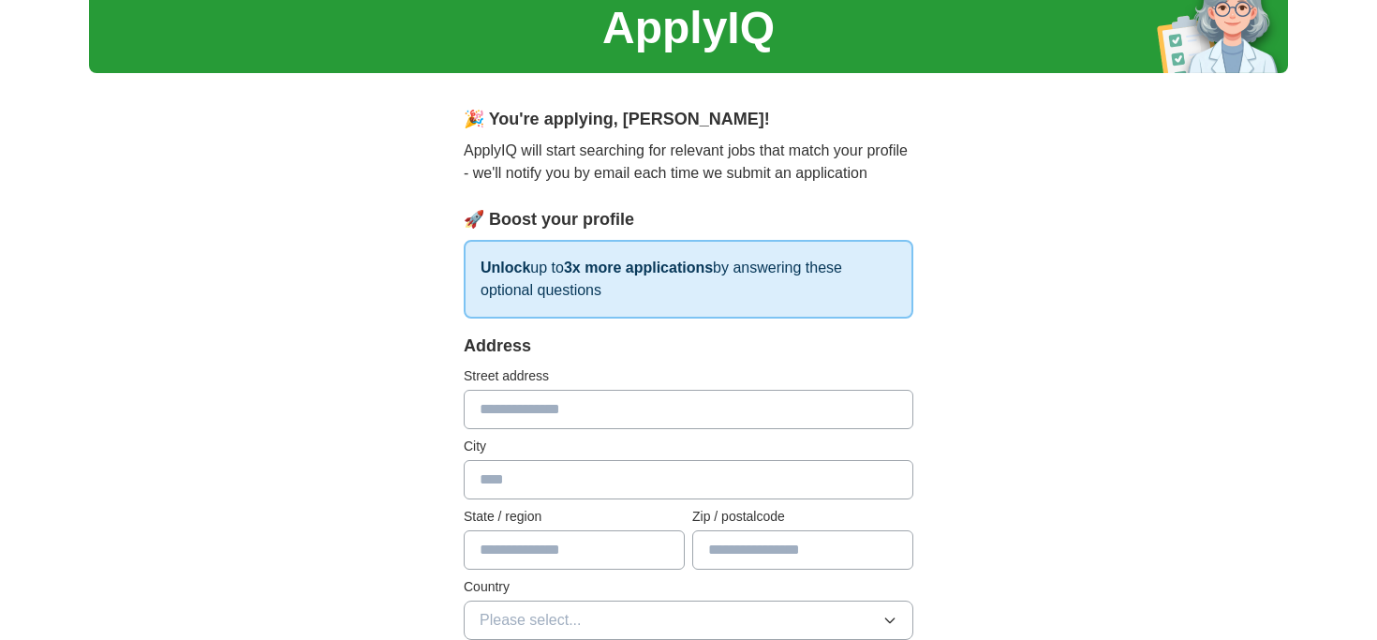
click at [531, 397] on input "text" at bounding box center [688, 409] width 449 height 39
type input "**********"
type input "******"
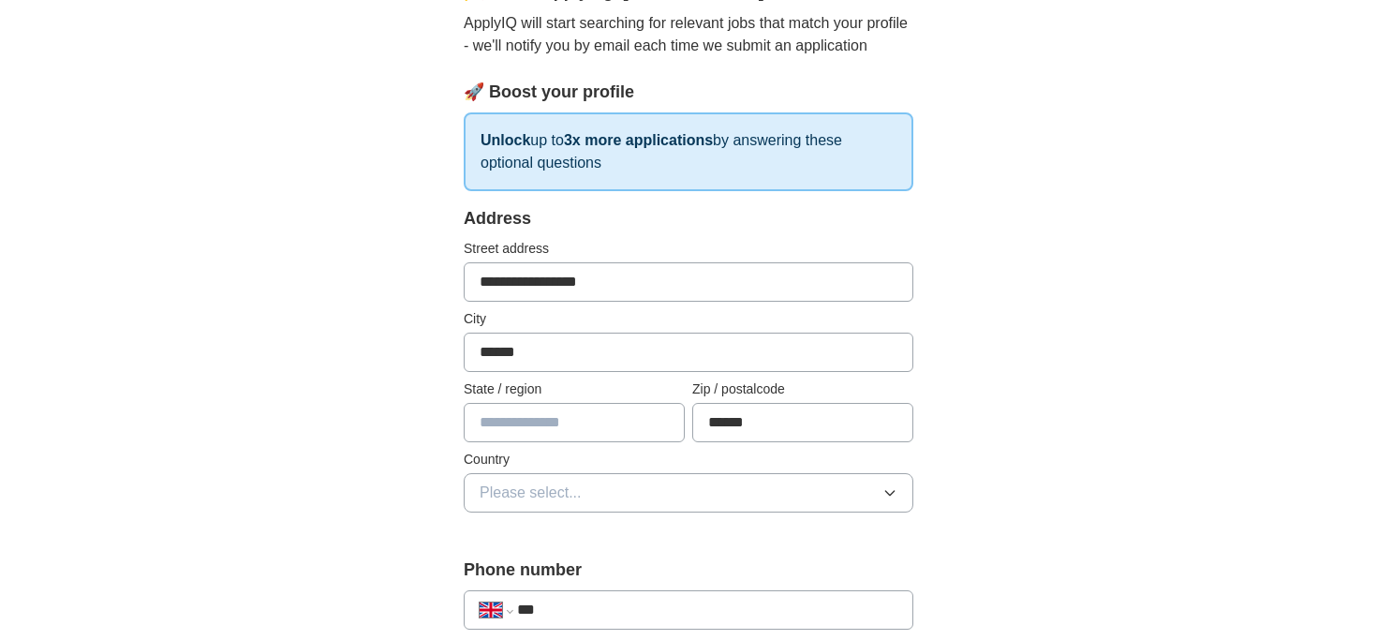
scroll to position [208, 0]
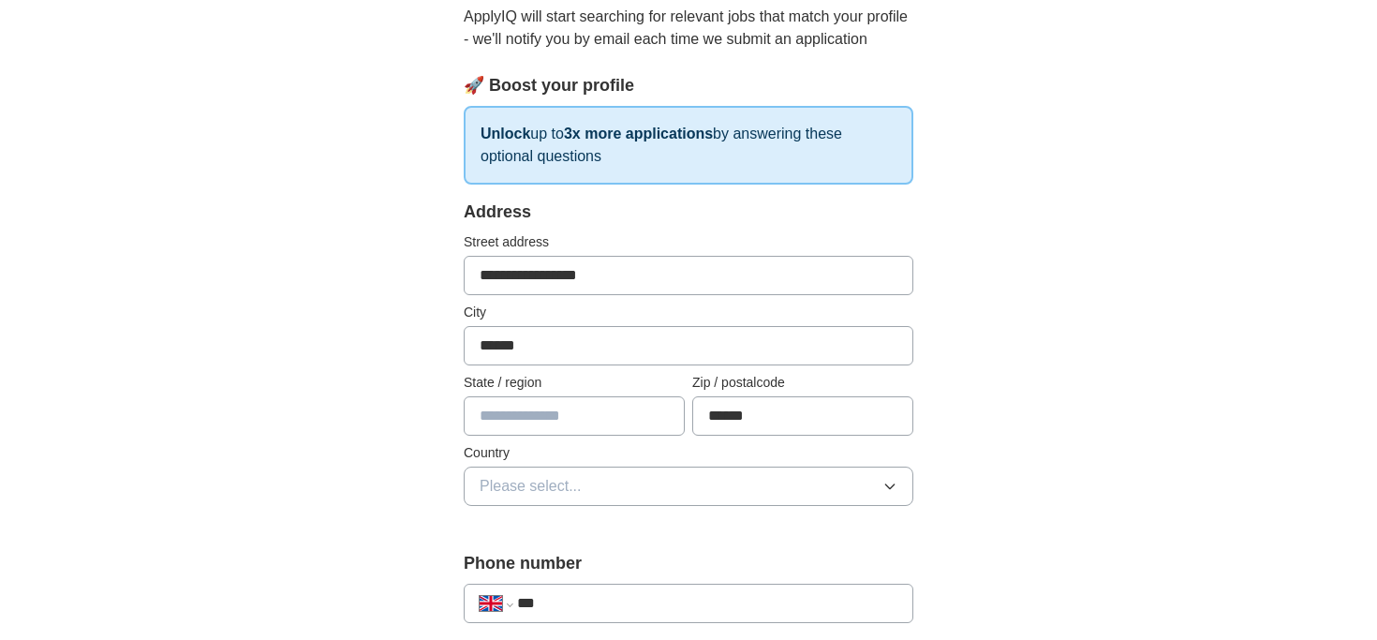
click at [571, 479] on span "Please select..." at bounding box center [530, 486] width 102 height 22
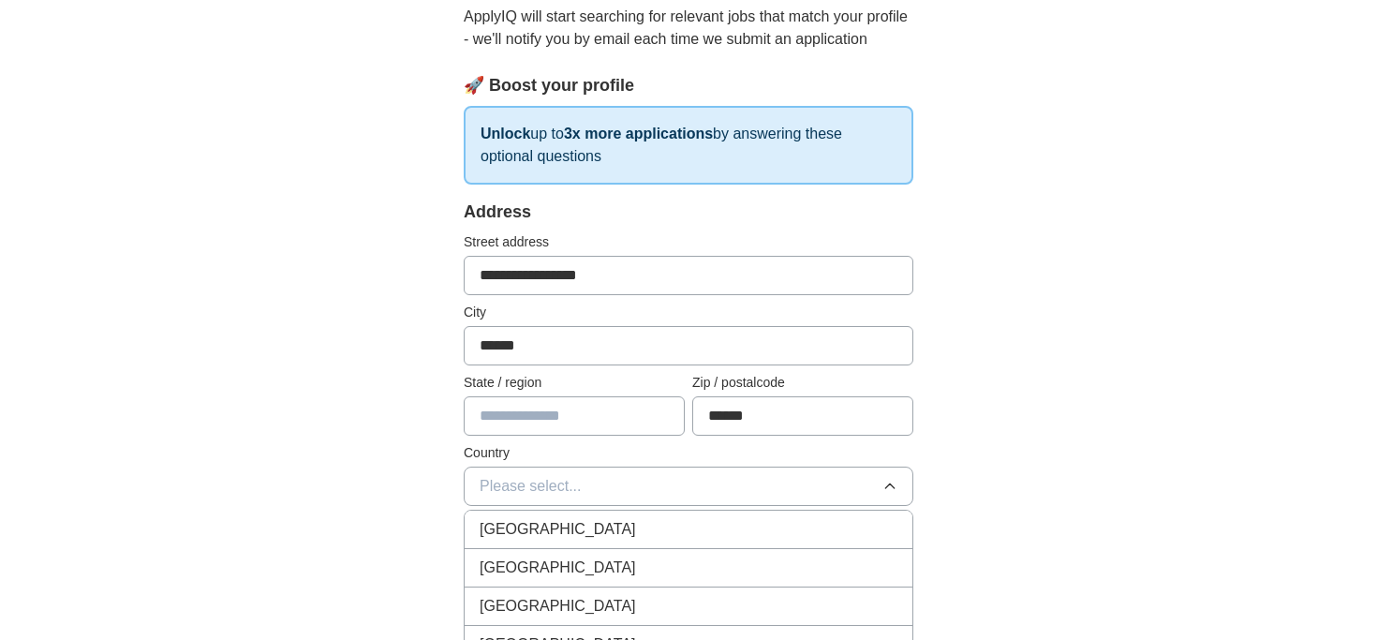
click at [541, 526] on span "[GEOGRAPHIC_DATA]" at bounding box center [557, 529] width 156 height 22
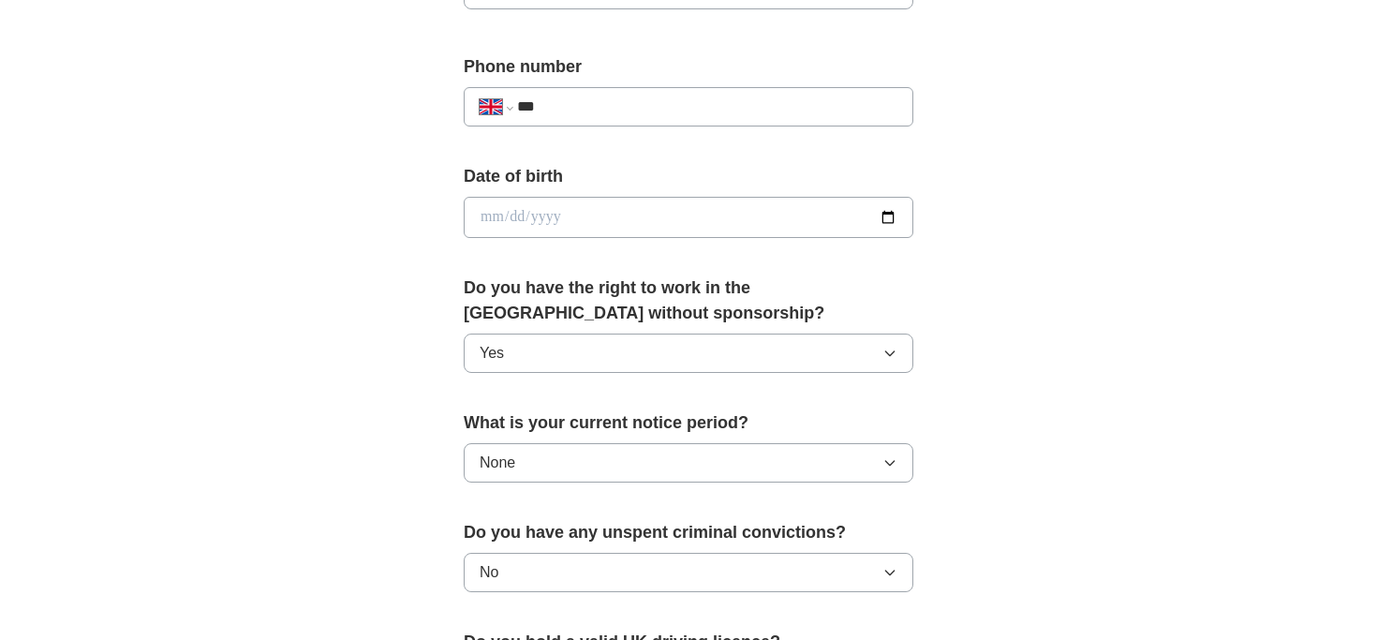
scroll to position [1306, 0]
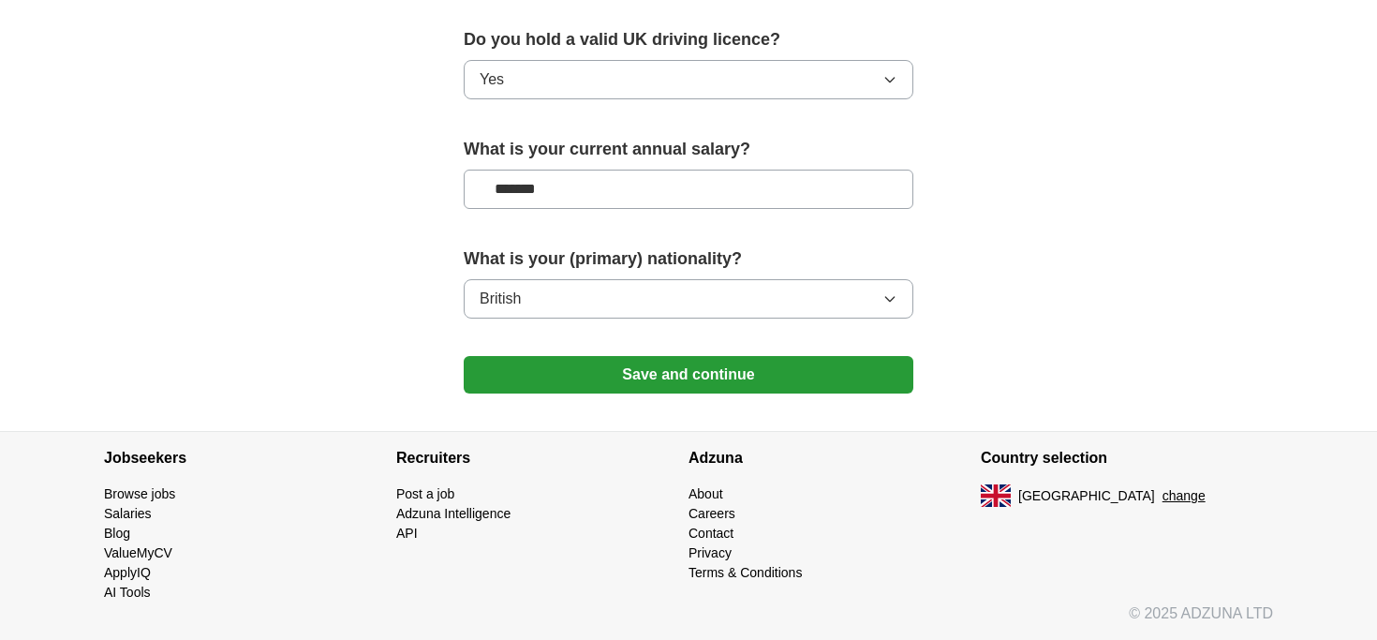
click at [627, 381] on button "Save and continue" at bounding box center [688, 374] width 449 height 37
